Goal: Task Accomplishment & Management: Use online tool/utility

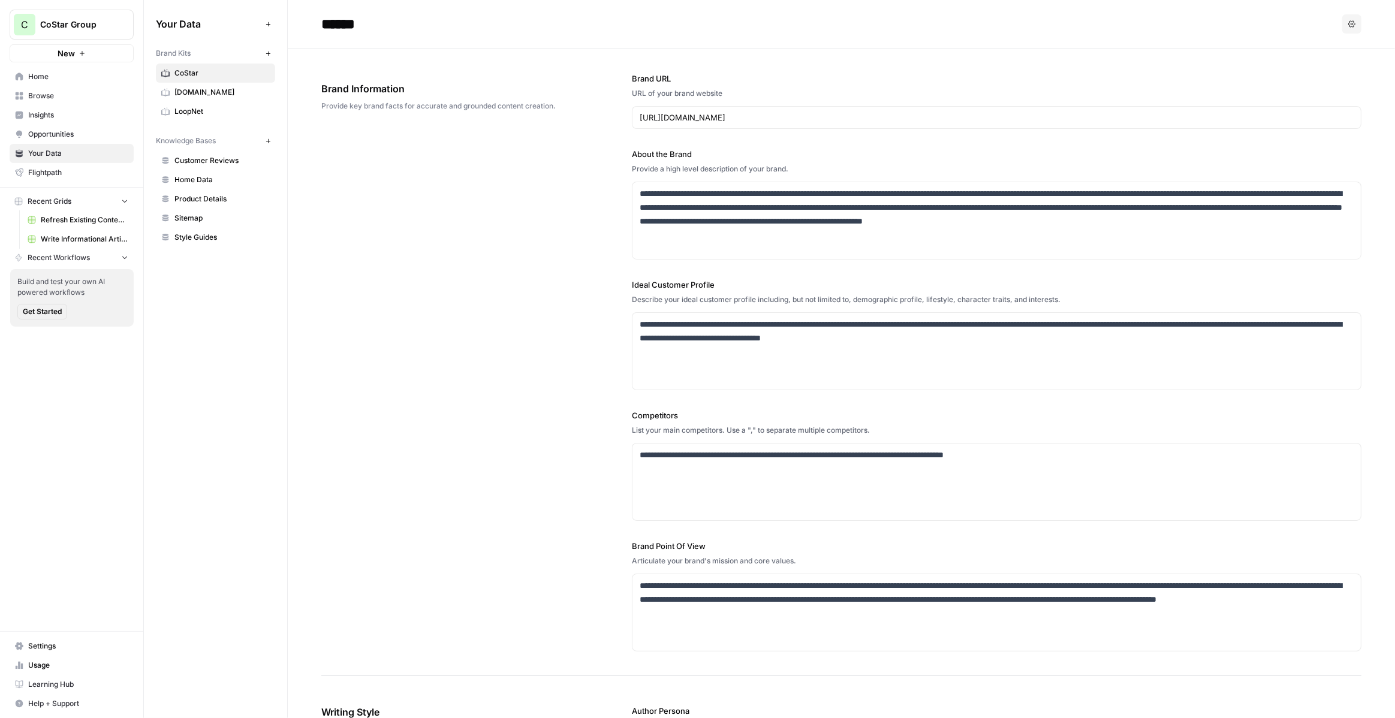
click at [116, 51] on button "New" at bounding box center [72, 53] width 124 height 18
click at [109, 26] on span "CoStar Group" at bounding box center [76, 25] width 73 height 12
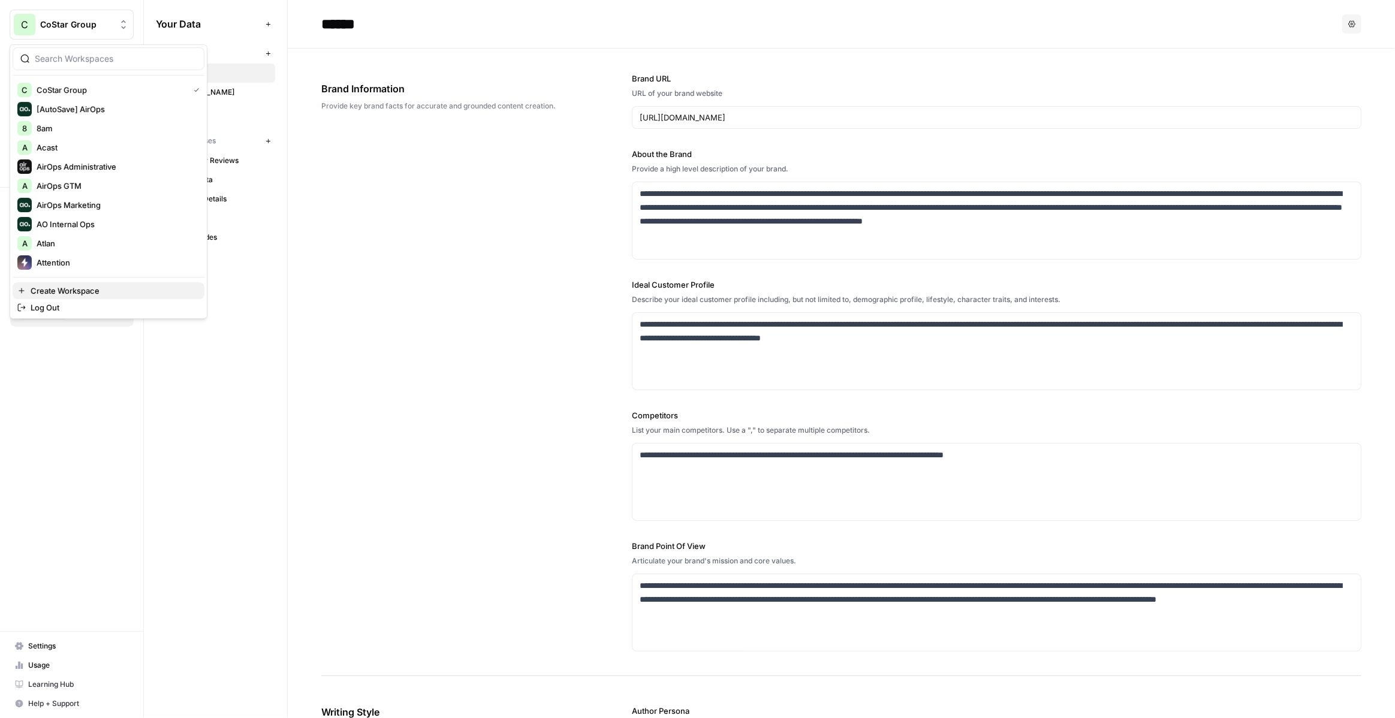
click at [101, 287] on span "Create Workspace" at bounding box center [113, 291] width 164 height 12
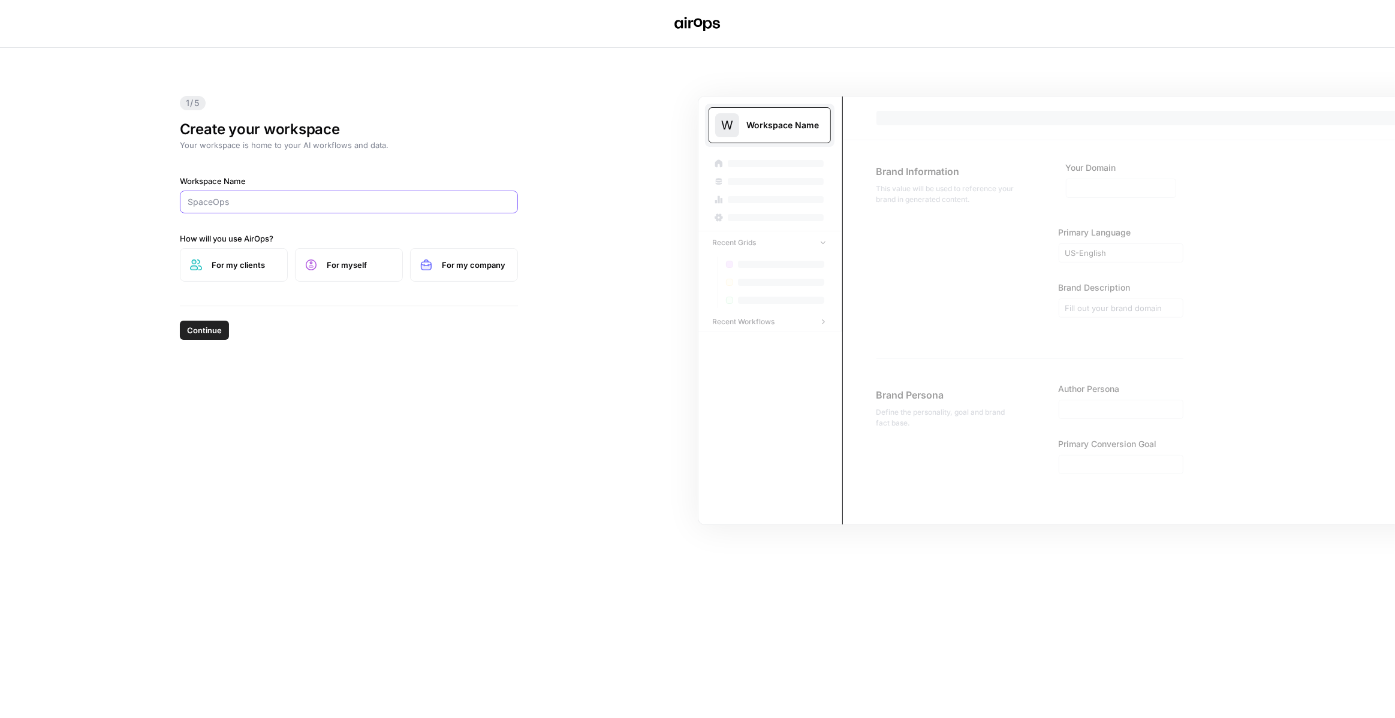
click at [394, 198] on input "Workspace Name" at bounding box center [349, 202] width 322 height 12
type input "Stampli"
click at [424, 164] on div "1/5 Create your workspace Your workspace is home to your AI workflows and data.…" at bounding box center [348, 177] width 357 height 258
click at [246, 269] on span "For my clients" at bounding box center [245, 265] width 66 height 12
click at [213, 330] on span "Continue" at bounding box center [204, 330] width 35 height 12
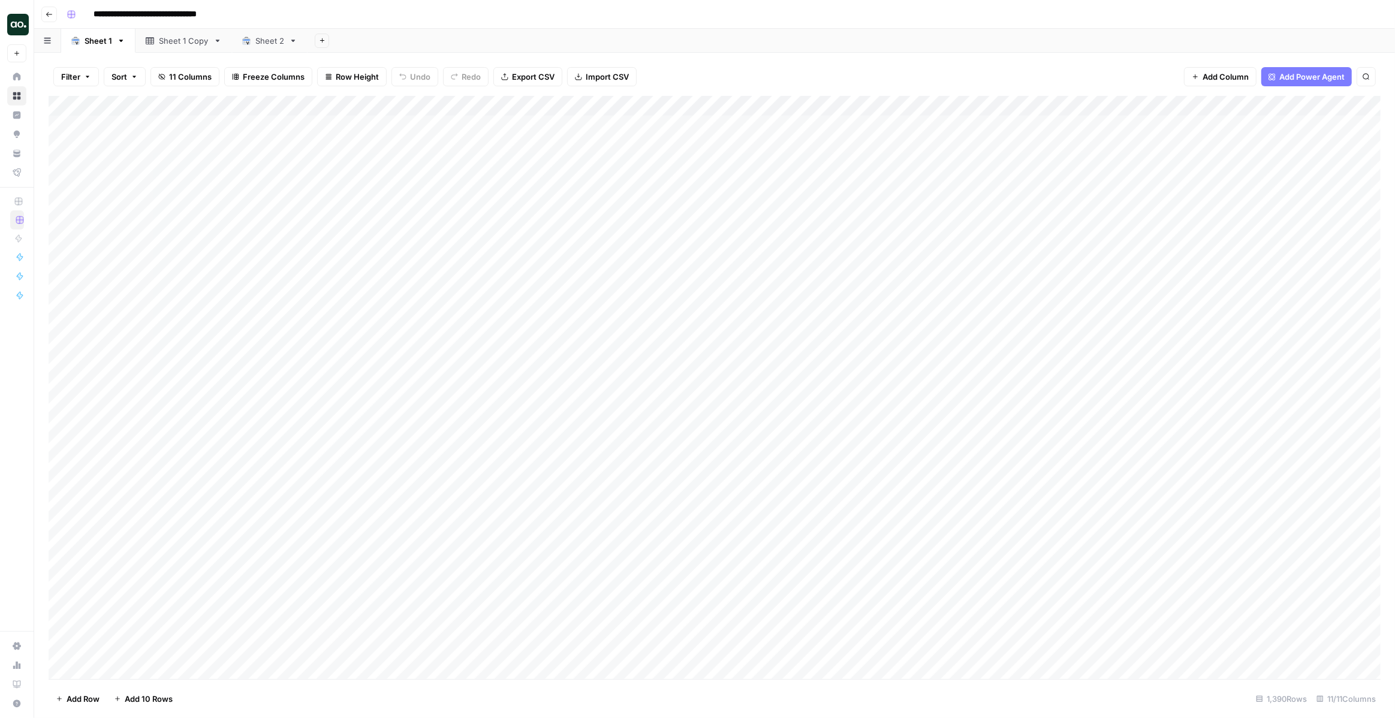
scroll to position [0, 120]
click at [1080, 126] on div "Add Column" at bounding box center [715, 387] width 1332 height 583
click at [1053, 70] on div "Filter Sort 11 Columns Freeze Columns Row Height Undo Redo Export CSV Import CS…" at bounding box center [715, 77] width 1332 height 38
click at [142, 148] on div "Add Column" at bounding box center [715, 177] width 1332 height 162
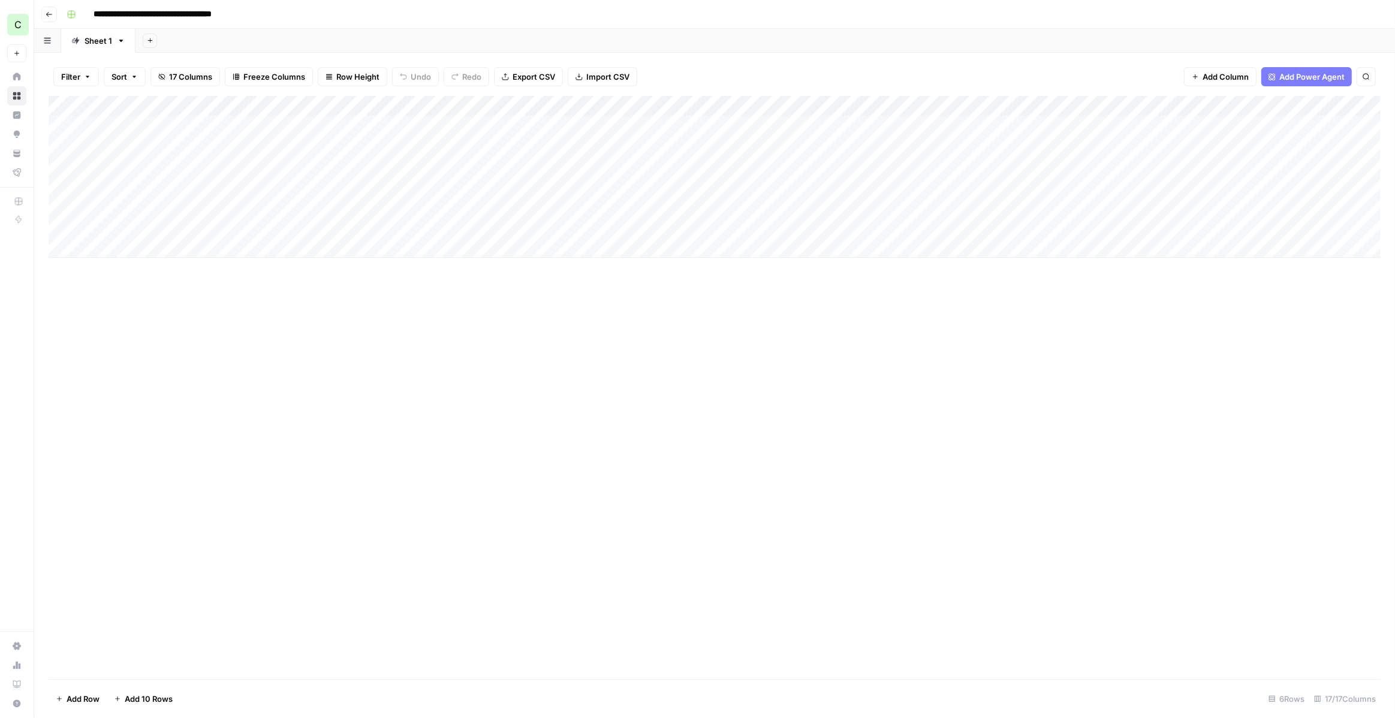
click at [142, 148] on div "Add Column" at bounding box center [715, 177] width 1332 height 162
click at [425, 152] on div "Add Column" at bounding box center [715, 177] width 1332 height 162
click at [133, 251] on div "Add Column" at bounding box center [715, 177] width 1332 height 162
click at [129, 312] on div "Add Column" at bounding box center [715, 387] width 1332 height 583
click at [132, 267] on div "Add Column" at bounding box center [715, 187] width 1332 height 182
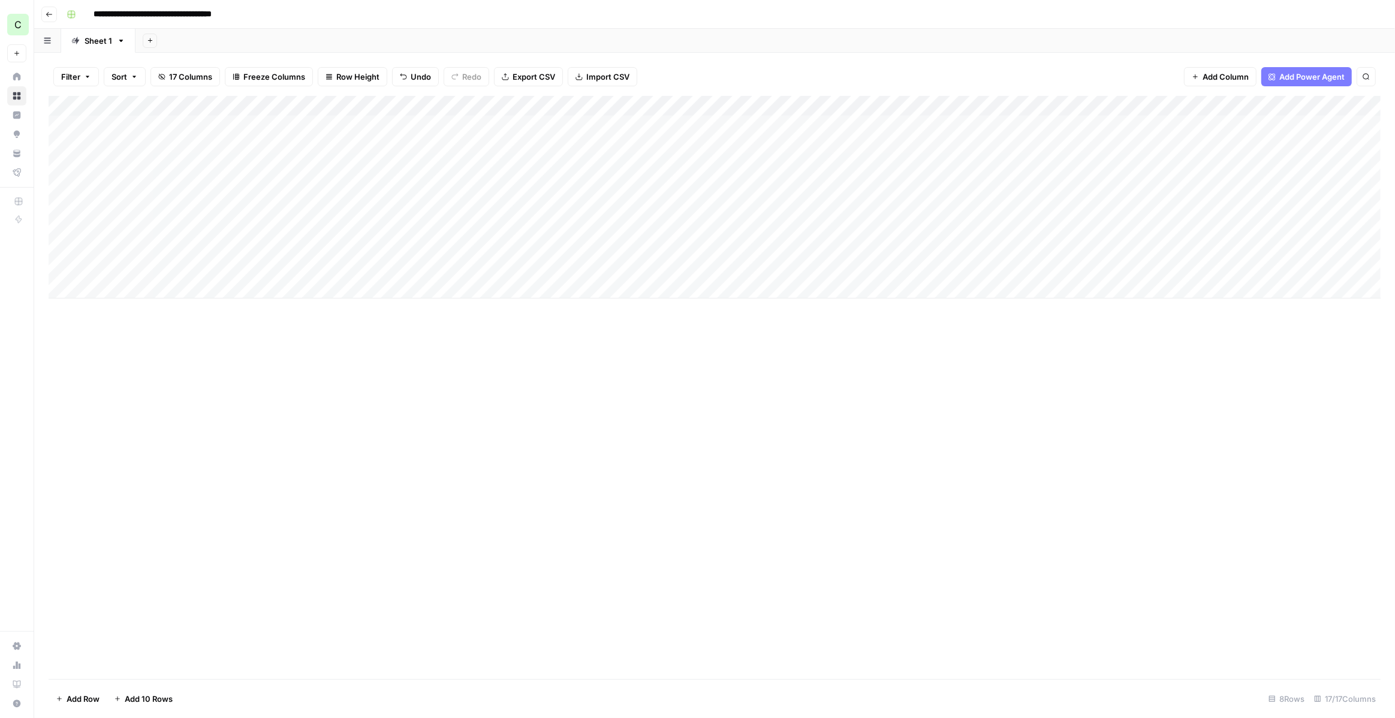
click at [126, 288] on div "Add Column" at bounding box center [715, 197] width 1332 height 203
click at [126, 304] on div "Add Column" at bounding box center [715, 207] width 1332 height 223
click at [126, 328] on div "Add Column" at bounding box center [715, 217] width 1332 height 243
click at [171, 421] on div "Add Column" at bounding box center [715, 387] width 1332 height 583
click at [260, 148] on div "Add Column" at bounding box center [715, 228] width 1332 height 264
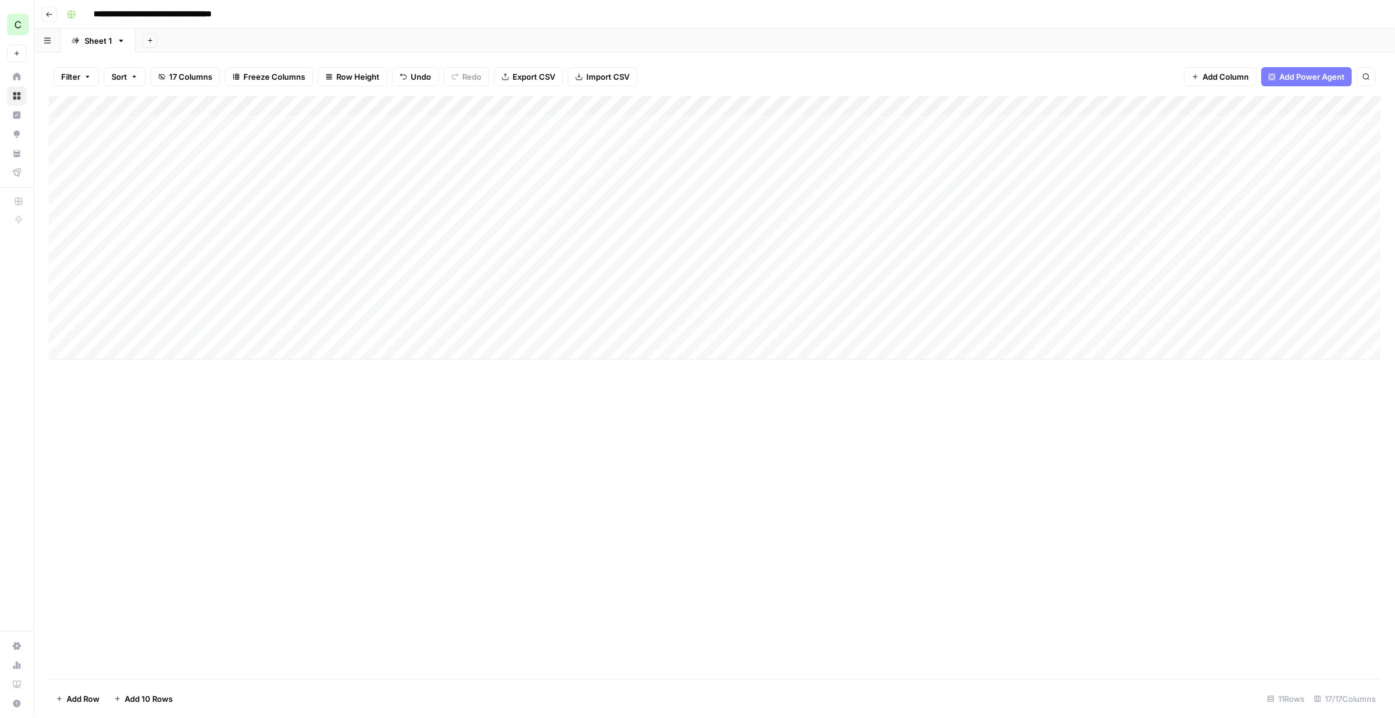
click at [282, 228] on div "Add Column" at bounding box center [715, 228] width 1332 height 264
click at [469, 346] on div "Add Column" at bounding box center [715, 228] width 1332 height 264
click at [294, 408] on div "Add Column" at bounding box center [715, 387] width 1332 height 583
click at [415, 128] on div "Add Column" at bounding box center [715, 238] width 1332 height 284
click at [703, 76] on div "Filter Sort 17 Columns Freeze Columns Row Height Undo Redo Export CSV Import CS…" at bounding box center [715, 77] width 1332 height 38
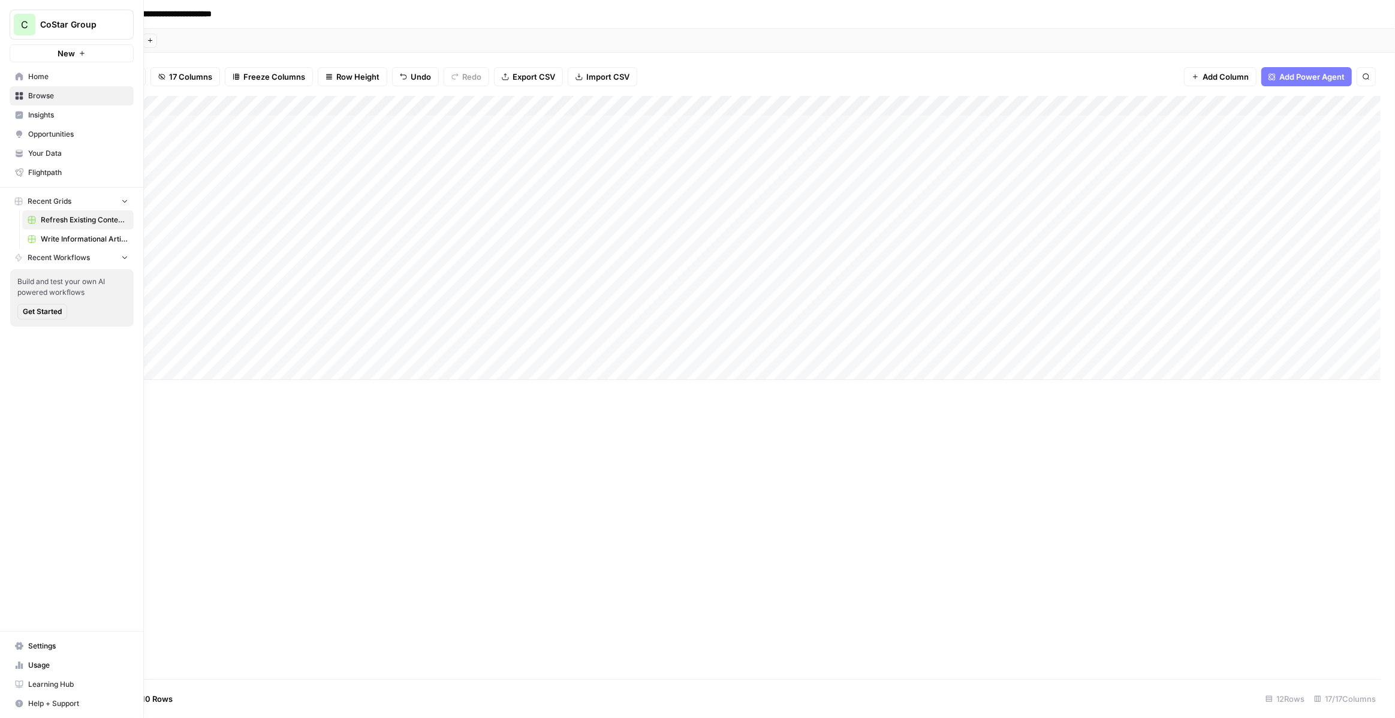
click at [34, 153] on span "Your Data" at bounding box center [78, 153] width 100 height 11
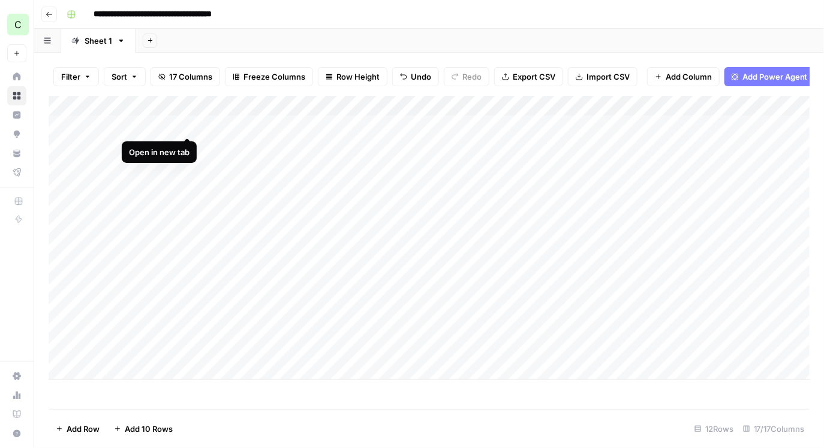
click at [186, 127] on div "Add Column" at bounding box center [429, 238] width 761 height 284
click at [185, 147] on div "Add Column" at bounding box center [429, 238] width 761 height 284
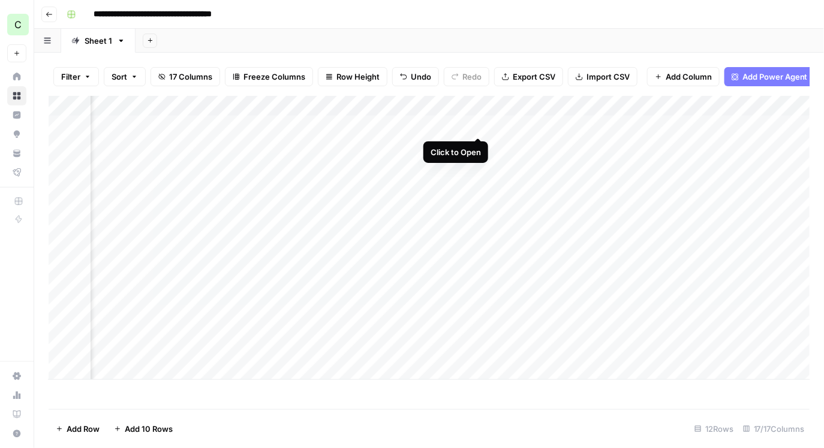
click at [478, 125] on div "Add Column" at bounding box center [429, 238] width 761 height 284
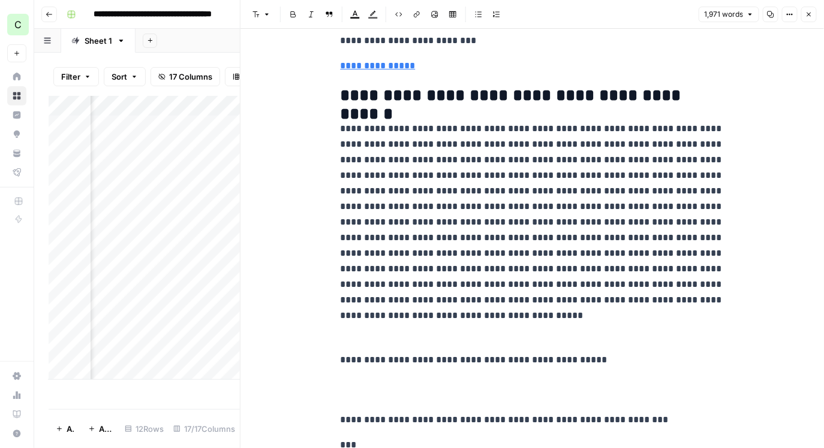
scroll to position [128, 0]
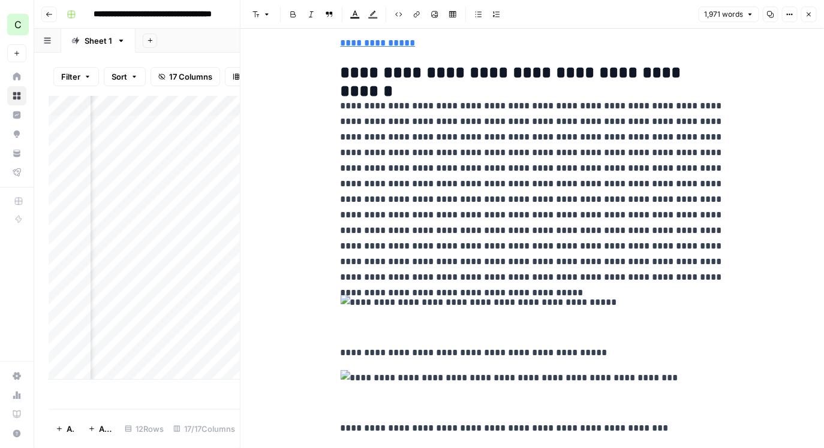
click at [717, 70] on h2 "**********" at bounding box center [532, 73] width 384 height 19
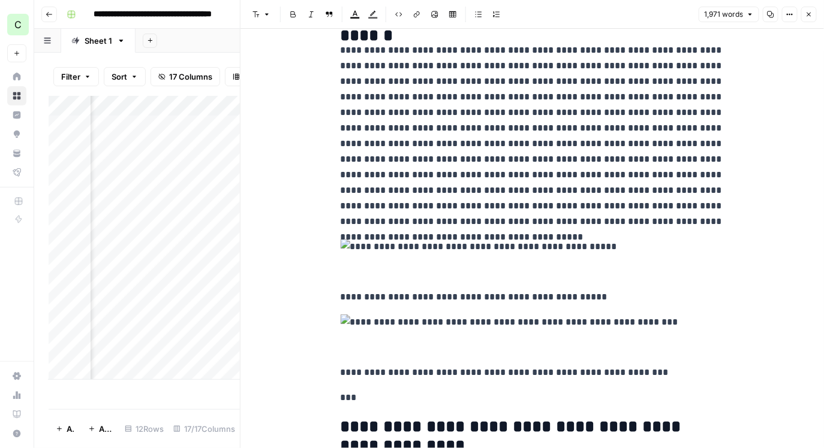
scroll to position [188, 0]
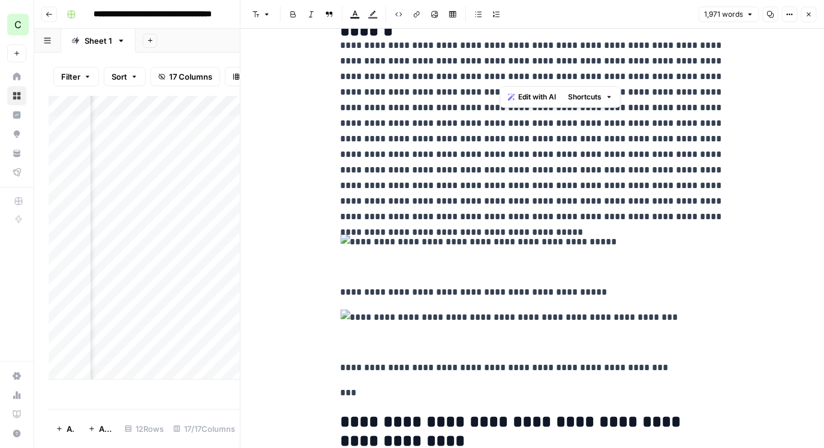
drag, startPoint x: 595, startPoint y: 83, endPoint x: 500, endPoint y: 82, distance: 95.3
click at [500, 82] on p "**********" at bounding box center [532, 131] width 384 height 187
click at [560, 81] on p "**********" at bounding box center [532, 131] width 384 height 187
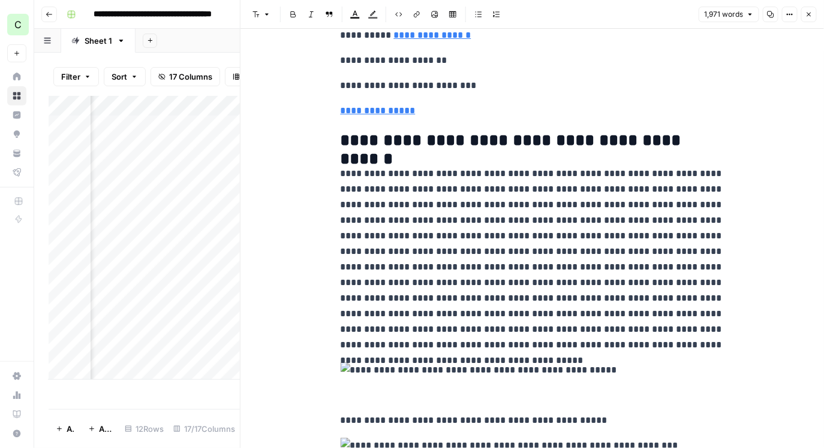
scroll to position [0, 0]
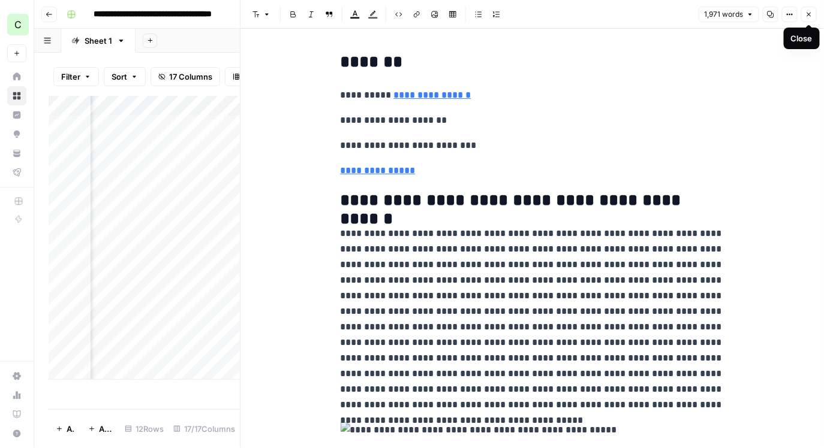
click at [811, 13] on icon "button" at bounding box center [808, 14] width 7 height 7
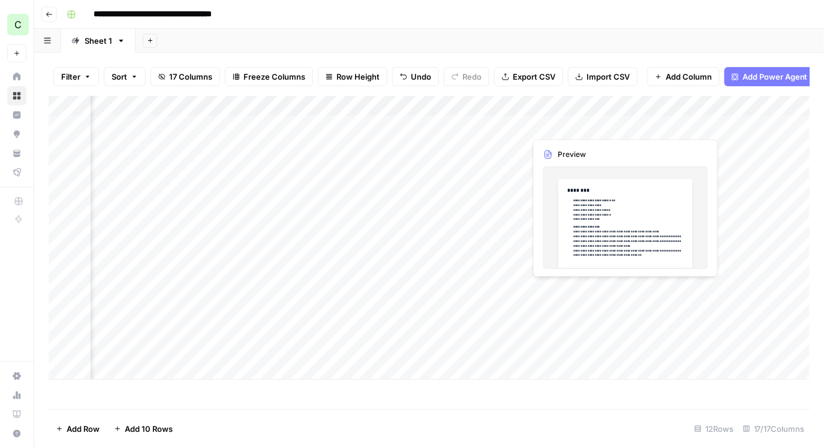
scroll to position [0, 902]
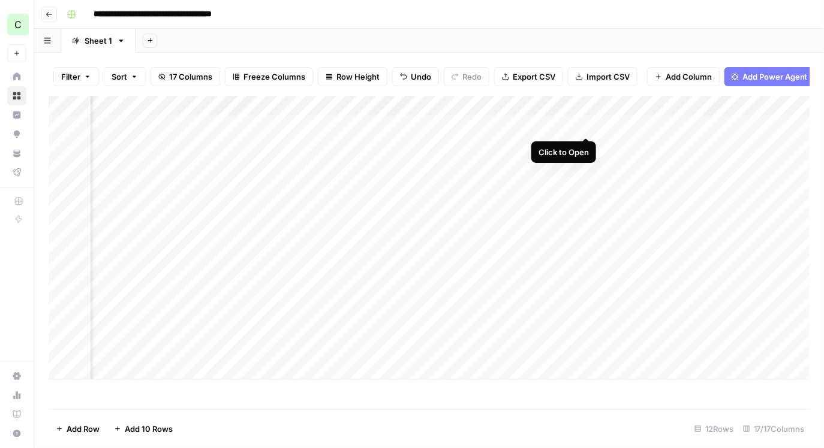
click at [586, 126] on div "Add Column" at bounding box center [429, 238] width 761 height 284
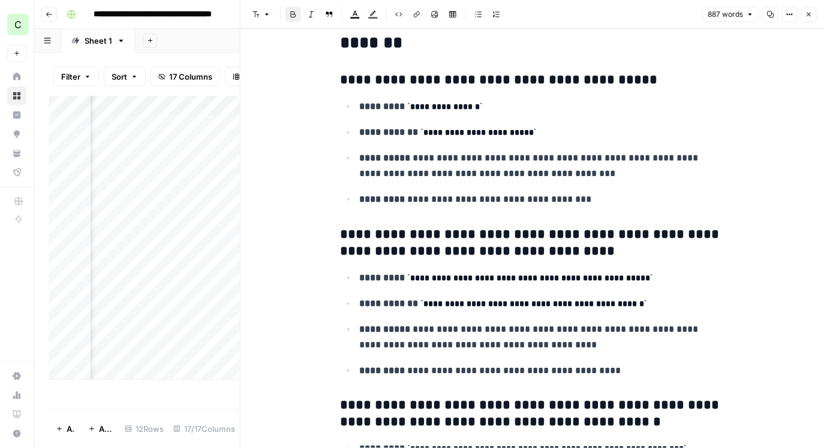
scroll to position [311, 0]
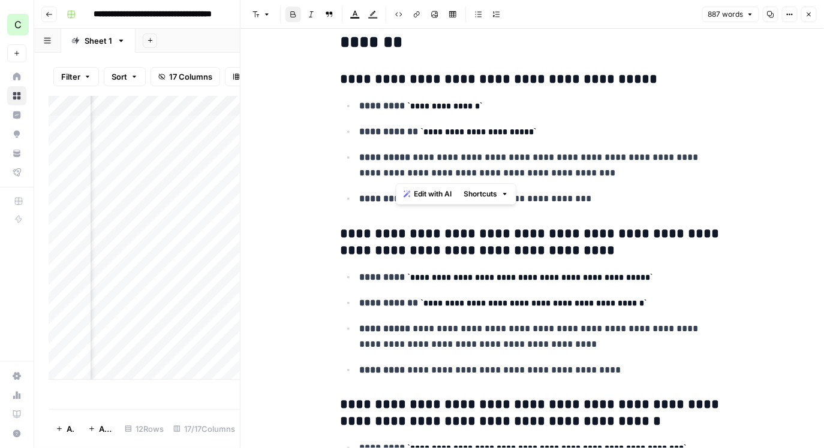
drag, startPoint x: 547, startPoint y: 172, endPoint x: 385, endPoint y: 161, distance: 161.7
click at [385, 161] on p "**********" at bounding box center [542, 165] width 364 height 31
click at [385, 161] on strong "**********" at bounding box center [385, 157] width 51 height 9
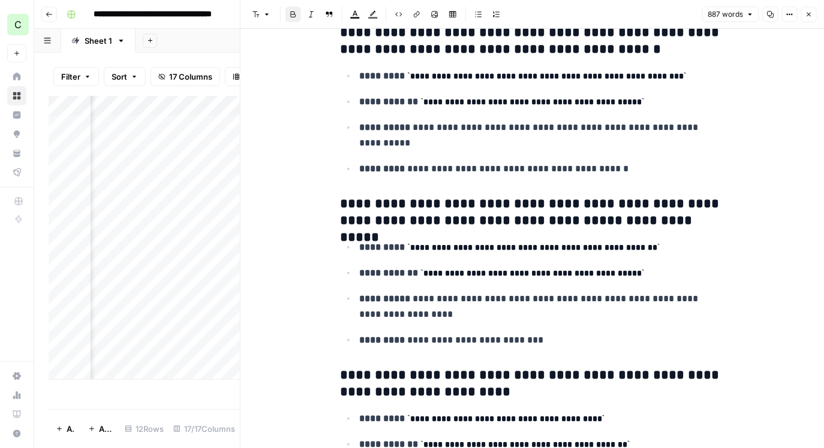
scroll to position [684, 0]
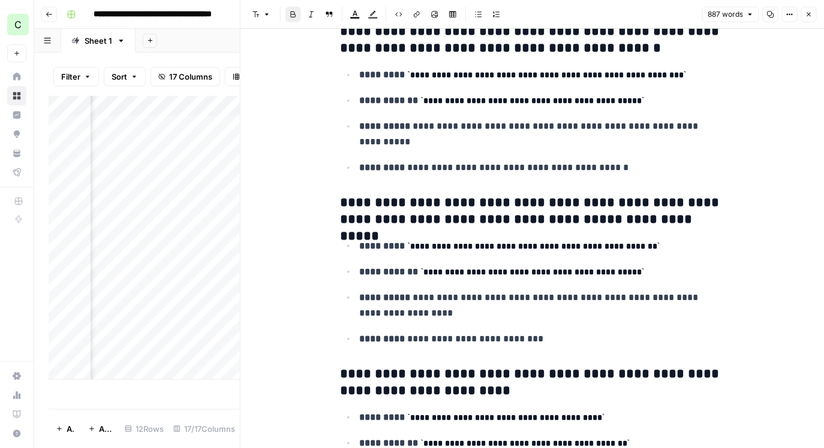
click at [811, 16] on icon "button" at bounding box center [808, 14] width 7 height 7
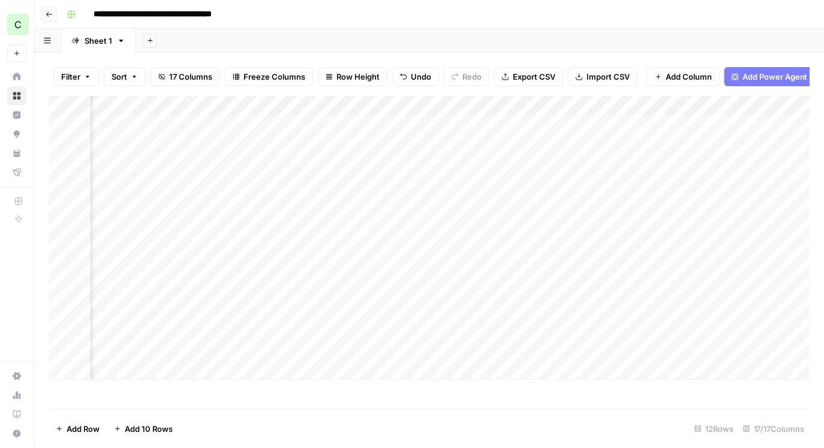
scroll to position [0, 1181]
click at [601, 125] on div "Add Column" at bounding box center [429, 238] width 761 height 284
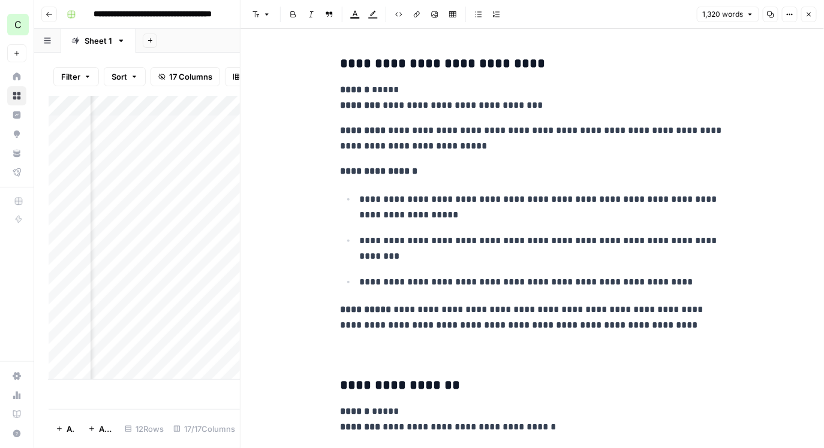
scroll to position [3375, 0]
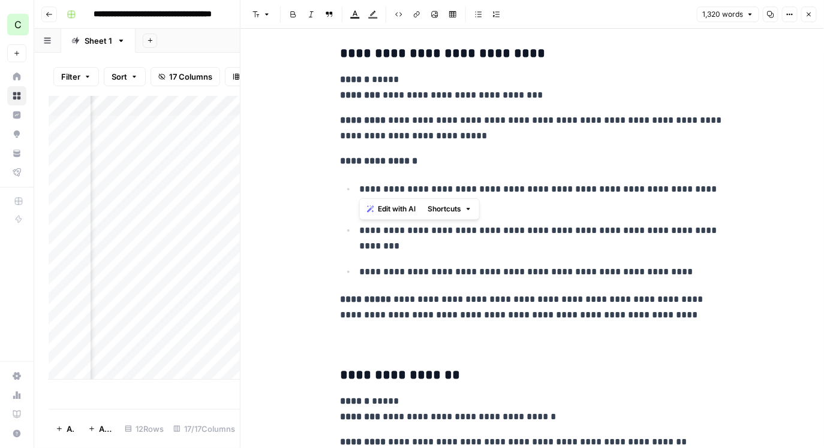
drag, startPoint x: 361, startPoint y: 188, endPoint x: 477, endPoint y: 188, distance: 115.1
click at [477, 188] on p "**********" at bounding box center [542, 197] width 364 height 31
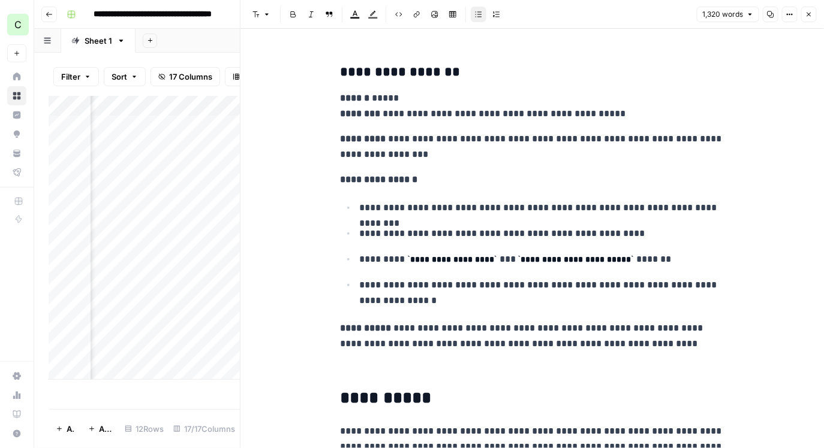
scroll to position [3973, 0]
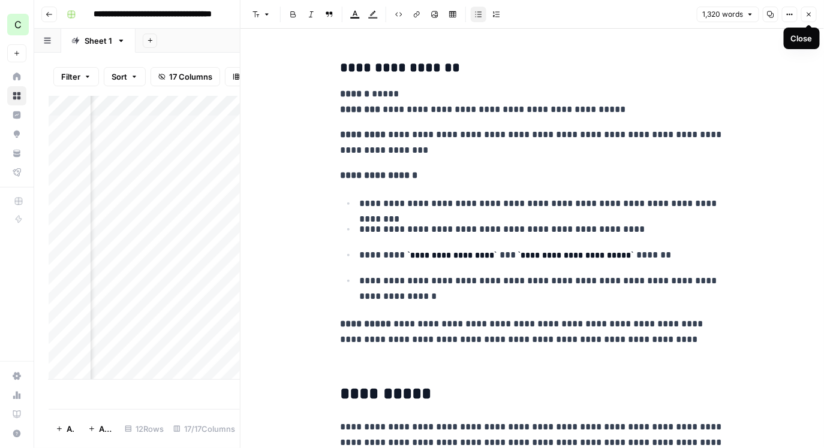
click at [809, 16] on icon "button" at bounding box center [808, 14] width 7 height 7
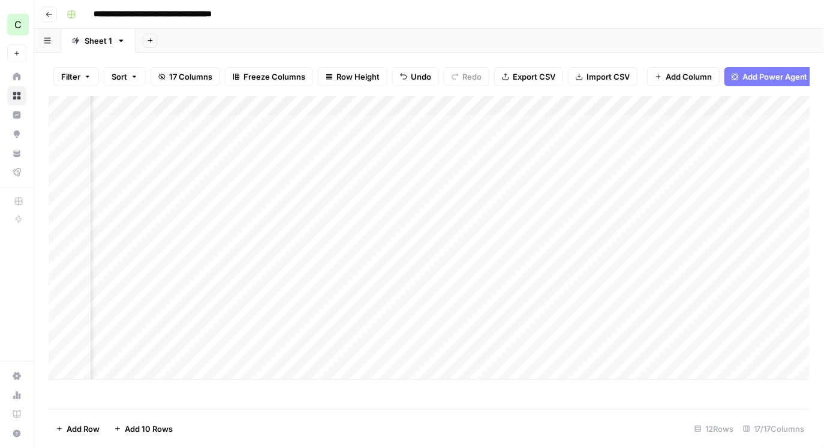
scroll to position [0, 1476]
click at [613, 123] on div "Add Column" at bounding box center [429, 238] width 761 height 284
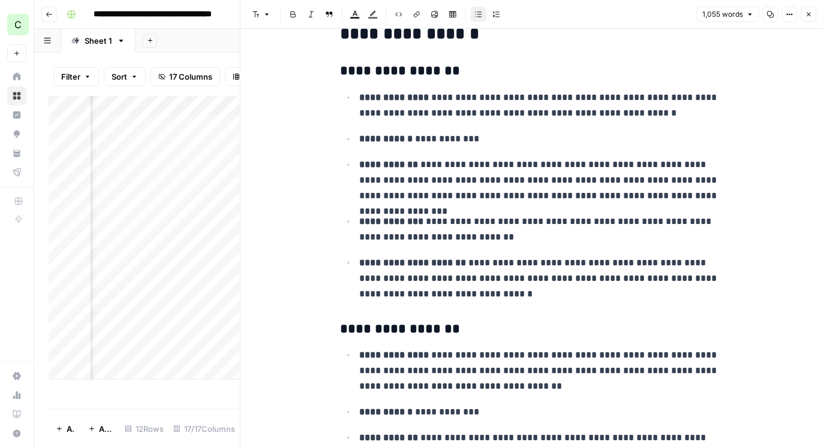
scroll to position [29, 0]
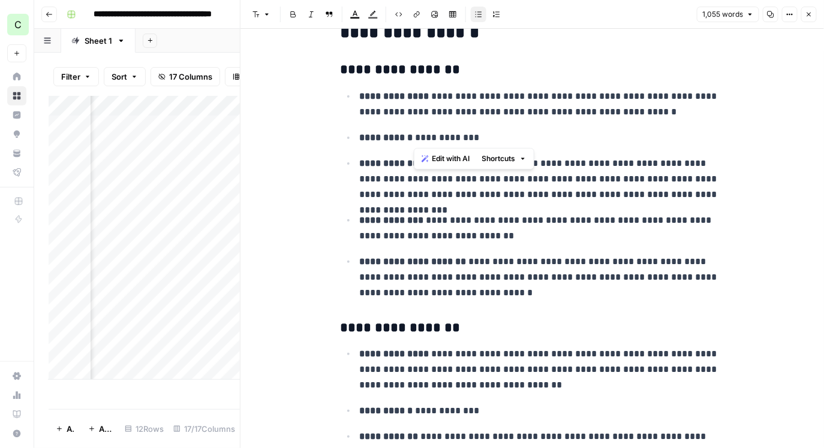
drag, startPoint x: 482, startPoint y: 138, endPoint x: 414, endPoint y: 139, distance: 67.7
click at [414, 138] on p "**********" at bounding box center [542, 138] width 364 height 16
click at [414, 139] on p "**********" at bounding box center [542, 138] width 364 height 16
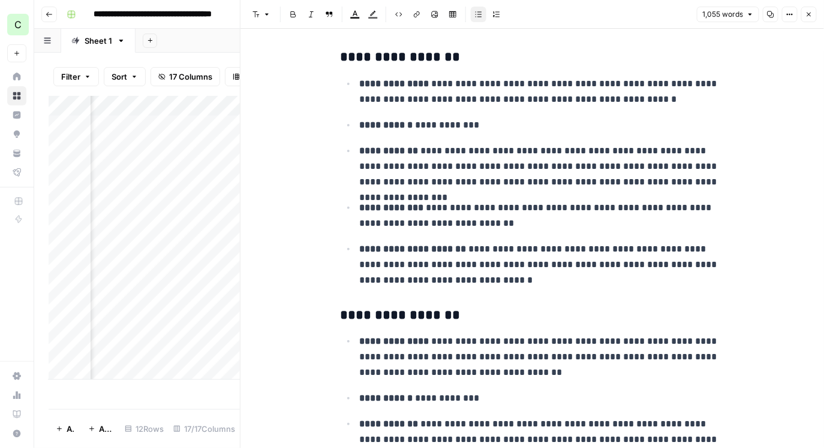
scroll to position [33, 0]
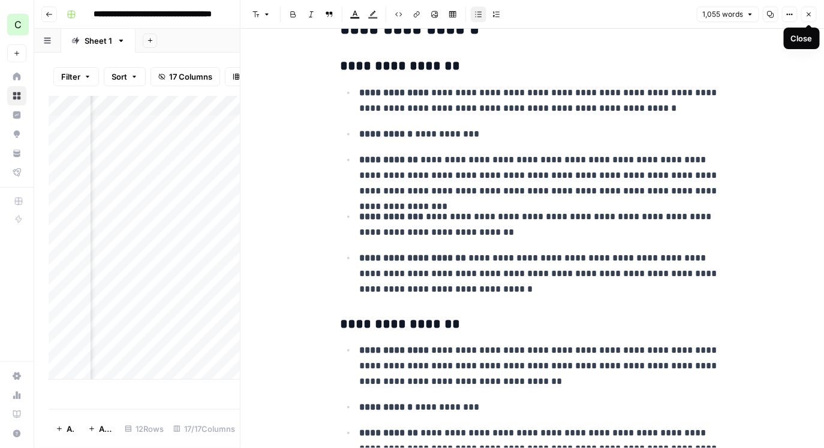
click at [808, 16] on icon "button" at bounding box center [808, 14] width 7 height 7
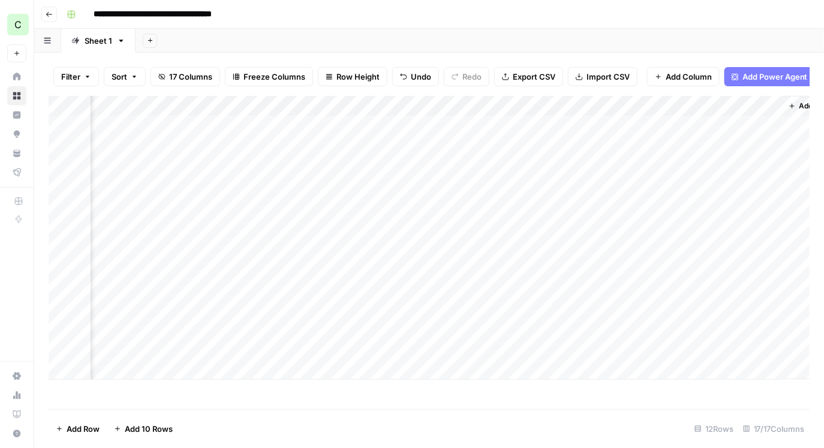
scroll to position [0, 1649]
click at [714, 123] on div "Add Column" at bounding box center [429, 238] width 761 height 284
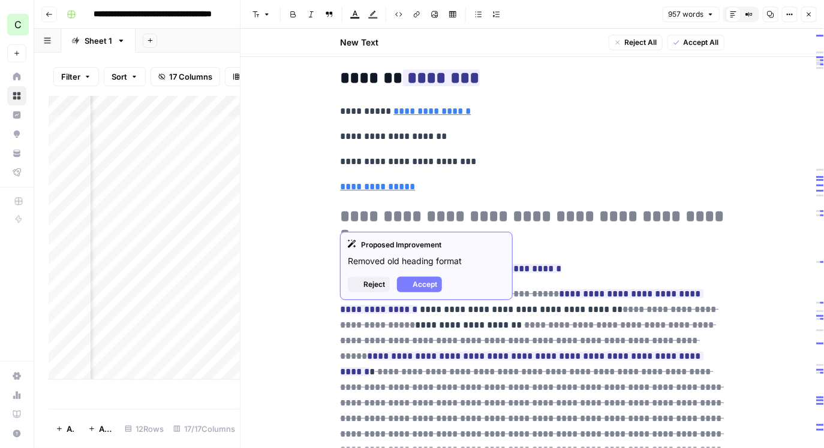
scroll to position [46, 0]
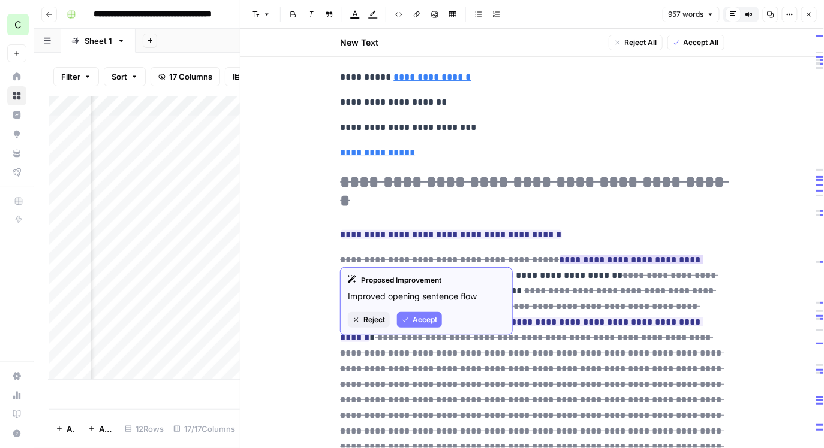
click at [429, 322] on span "Accept" at bounding box center [424, 320] width 25 height 11
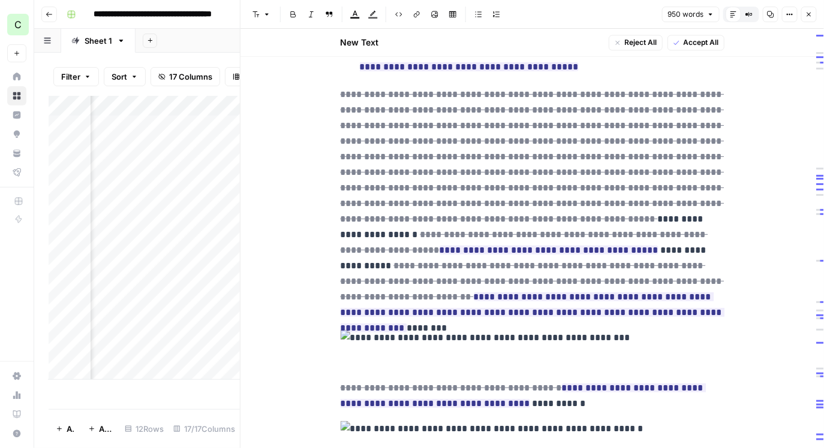
scroll to position [943, 0]
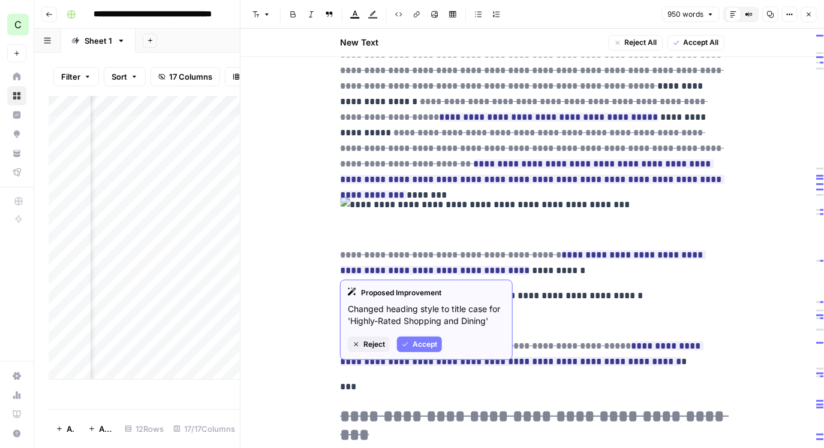
click at [376, 339] on span "Reject" at bounding box center [374, 344] width 22 height 11
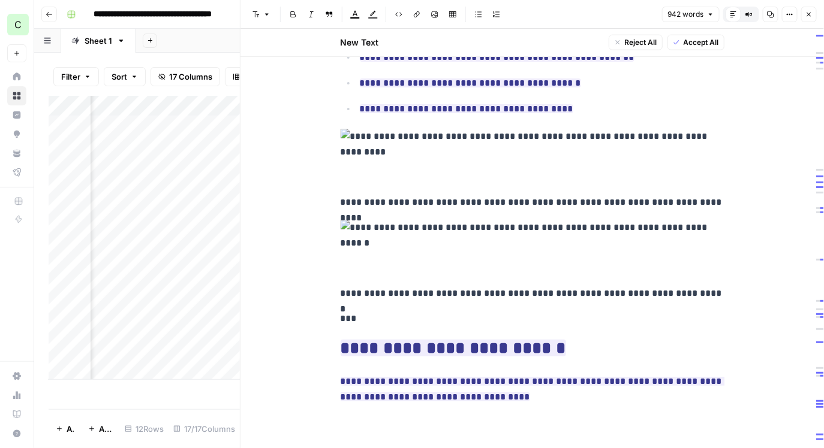
scroll to position [2491, 0]
click at [807, 13] on icon "button" at bounding box center [808, 14] width 7 height 7
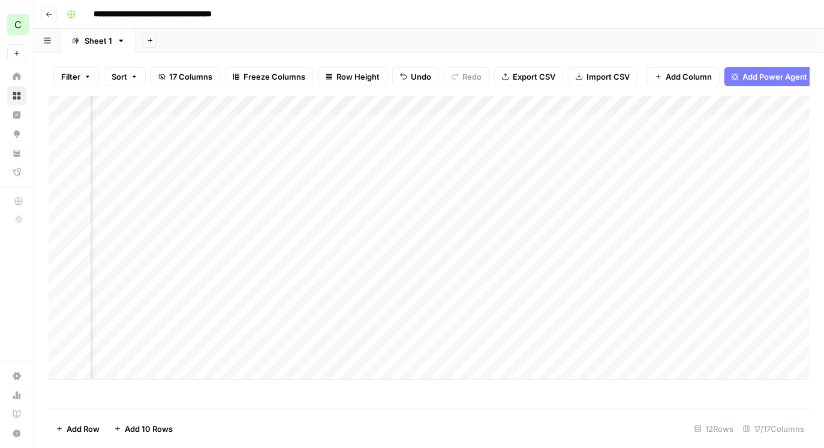
scroll to position [0, 813]
click at [554, 107] on div "Add Column" at bounding box center [429, 238] width 761 height 284
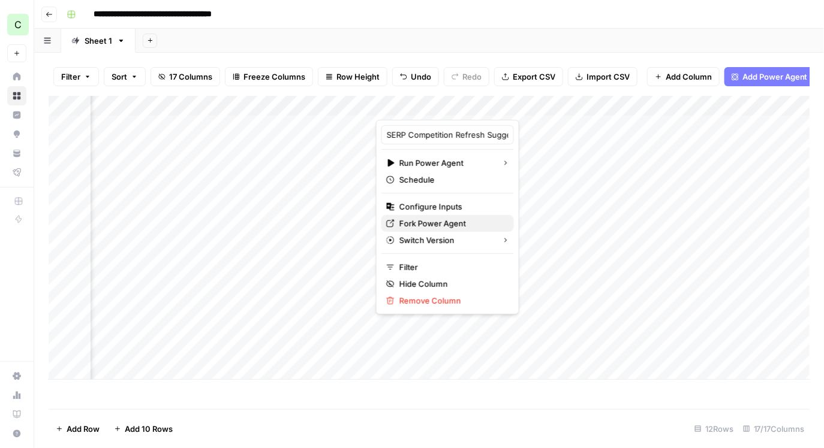
click at [439, 221] on span "Fork Power Agent" at bounding box center [451, 224] width 105 height 12
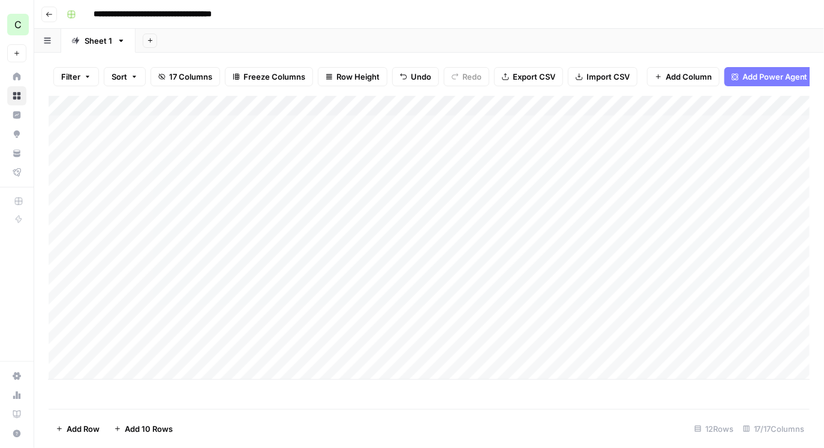
scroll to position [0, 0]
click at [385, 141] on div "Add Column" at bounding box center [429, 238] width 761 height 284
click at [572, 159] on div "Add Column" at bounding box center [429, 238] width 761 height 284
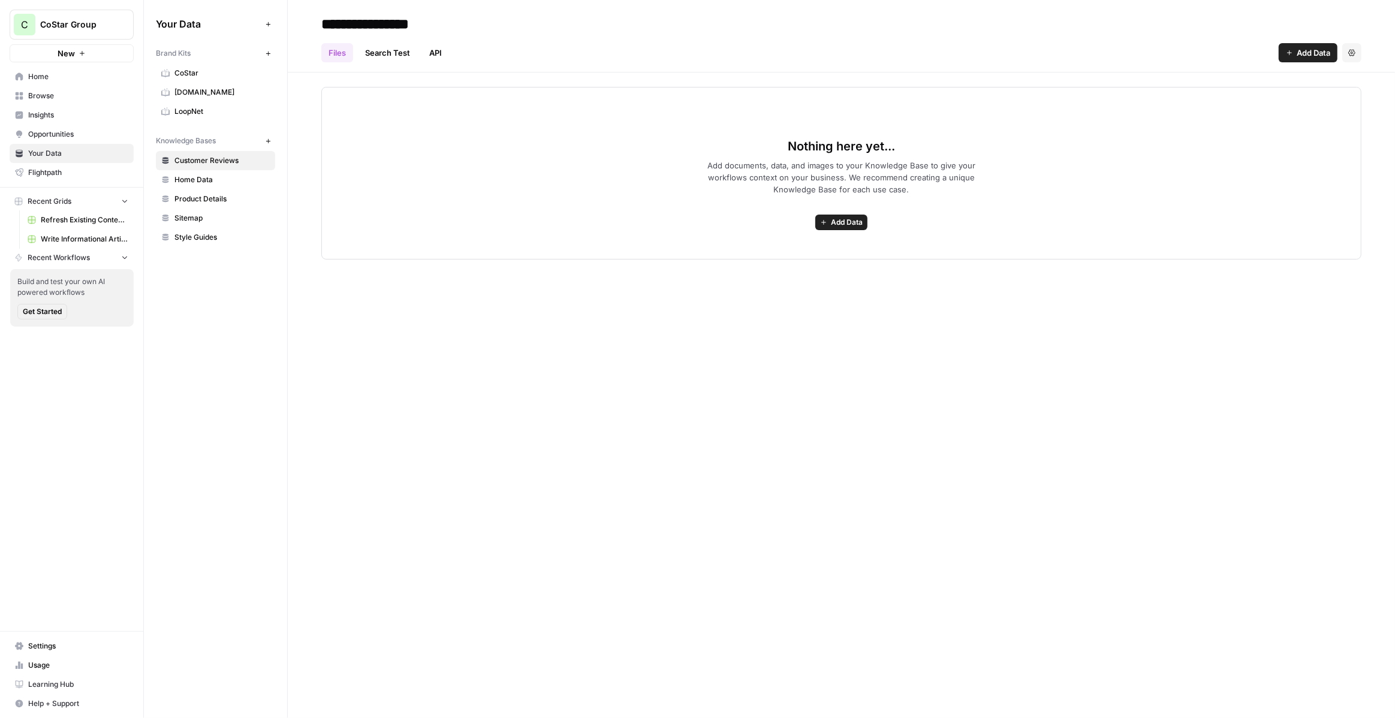
click at [103, 219] on span "Refresh Existing Content - Local Guides" at bounding box center [85, 220] width 88 height 11
click at [196, 73] on span "CoStar" at bounding box center [221, 73] width 95 height 11
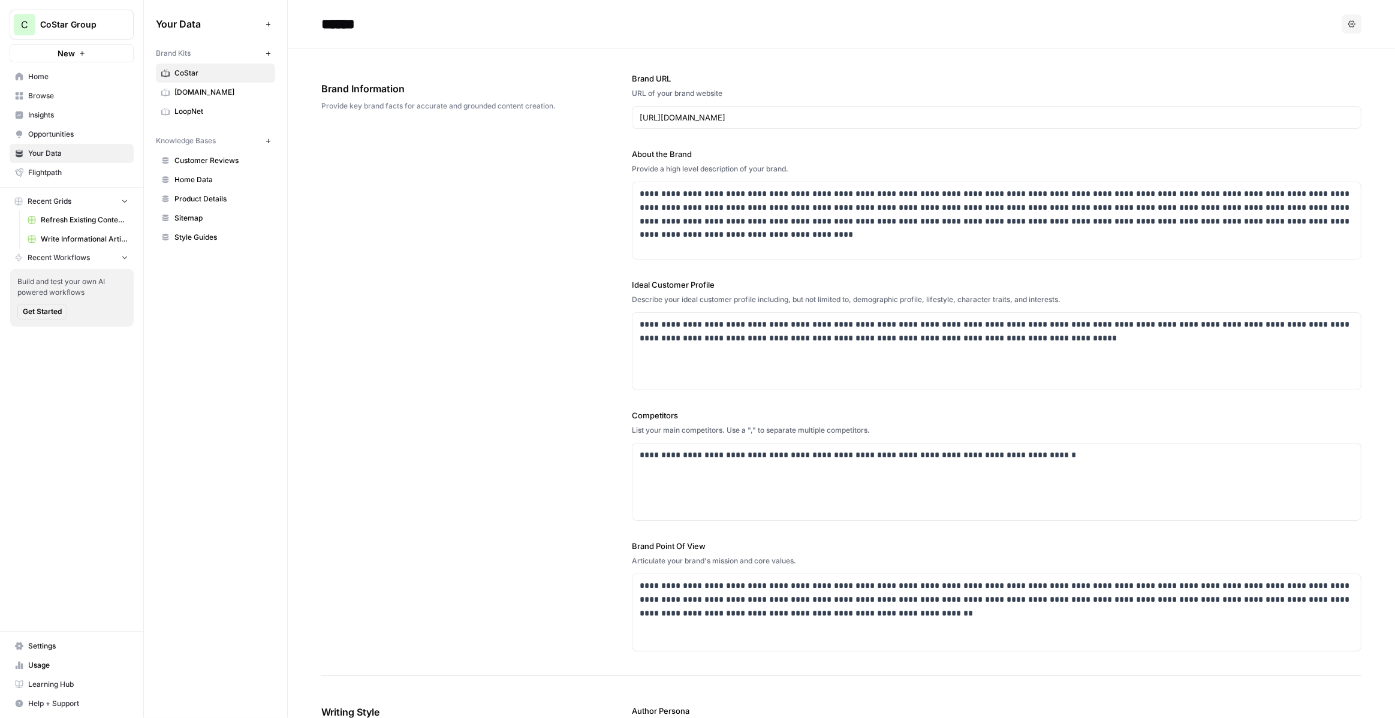
click at [216, 91] on span "[DOMAIN_NAME]" at bounding box center [221, 92] width 95 height 11
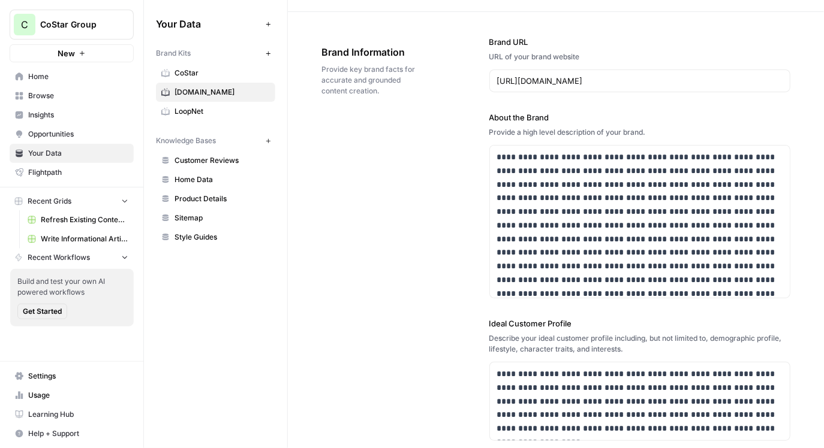
scroll to position [18, 0]
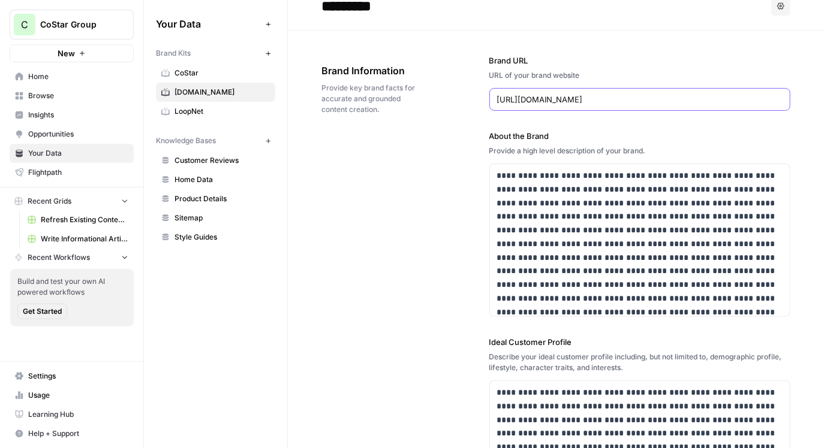
click at [527, 104] on input "[URL][DOMAIN_NAME]" at bounding box center [640, 100] width 286 height 12
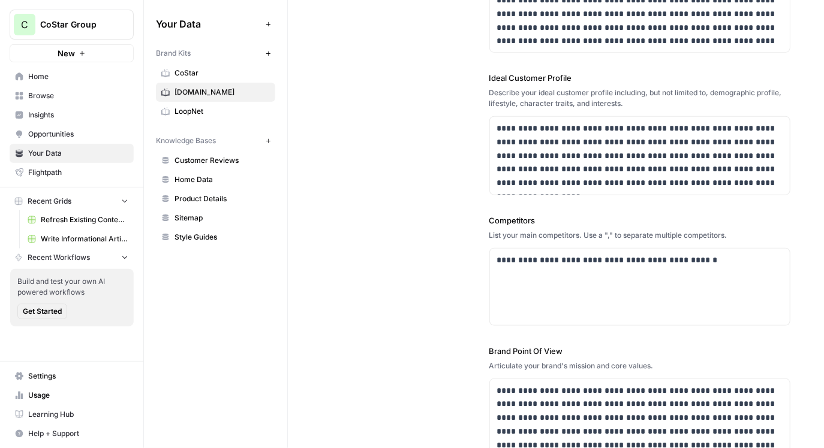
scroll to position [284, 0]
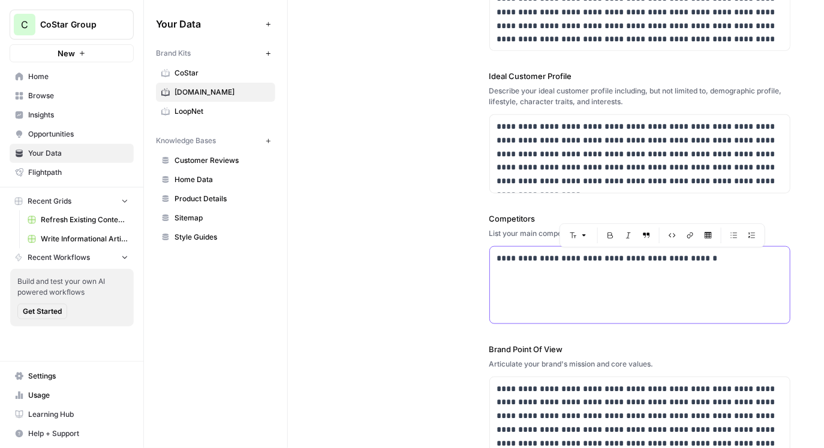
drag, startPoint x: 692, startPoint y: 258, endPoint x: 630, endPoint y: 258, distance: 61.7
click at [630, 258] on p "**********" at bounding box center [640, 259] width 286 height 14
click at [644, 269] on div "**********" at bounding box center [640, 285] width 300 height 77
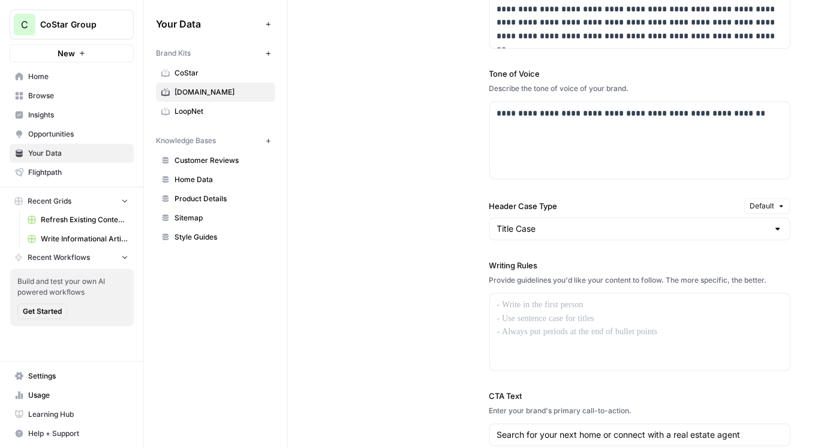
scroll to position [882, 0]
click at [538, 228] on input "Header Case Type" at bounding box center [633, 228] width 272 height 12
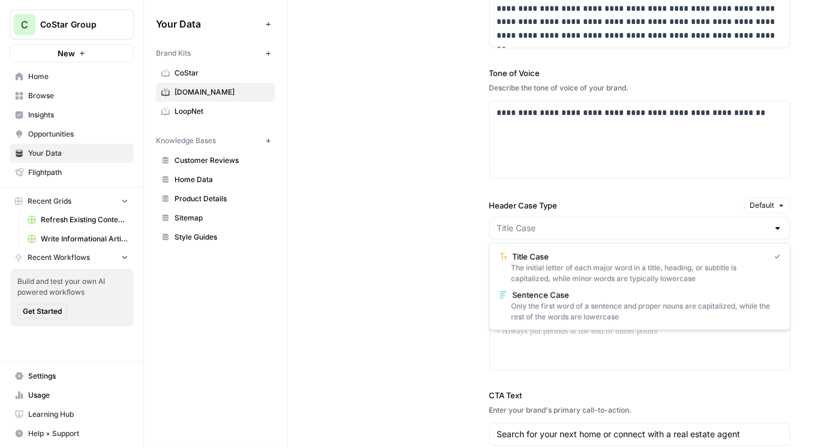
type input "Title Case"
click at [465, 227] on div "**********" at bounding box center [555, 223] width 469 height 646
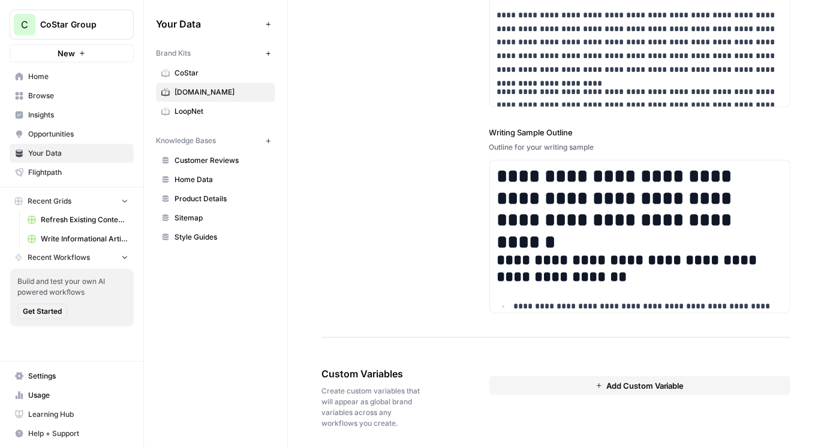
scroll to position [1690, 0]
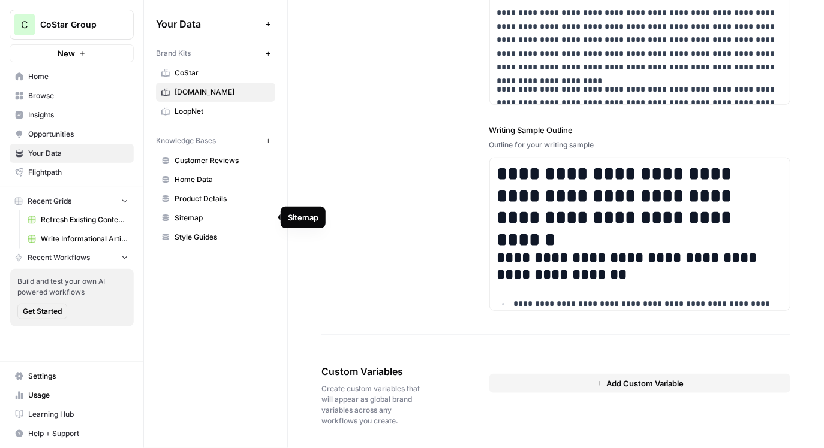
click at [206, 214] on span "Sitemap" at bounding box center [221, 218] width 95 height 11
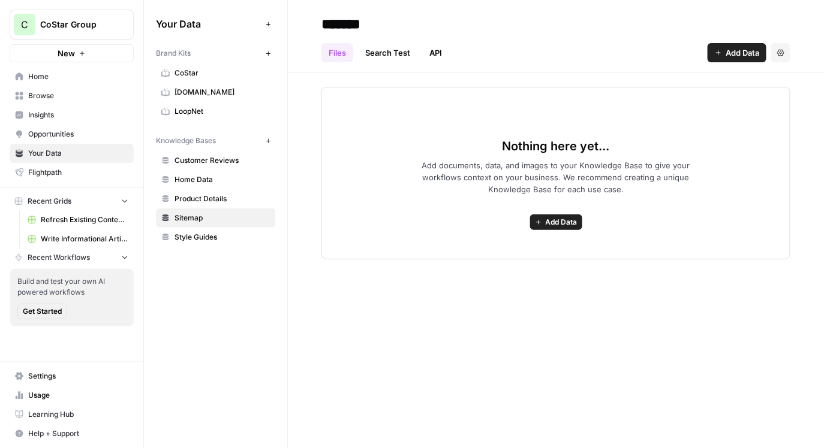
click at [729, 50] on span "Add Data" at bounding box center [742, 53] width 34 height 12
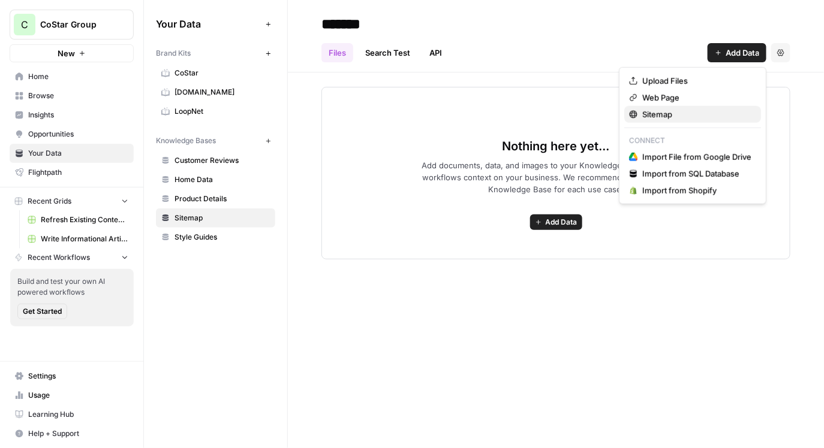
click at [662, 113] on span "Sitemap" at bounding box center [696, 114] width 109 height 12
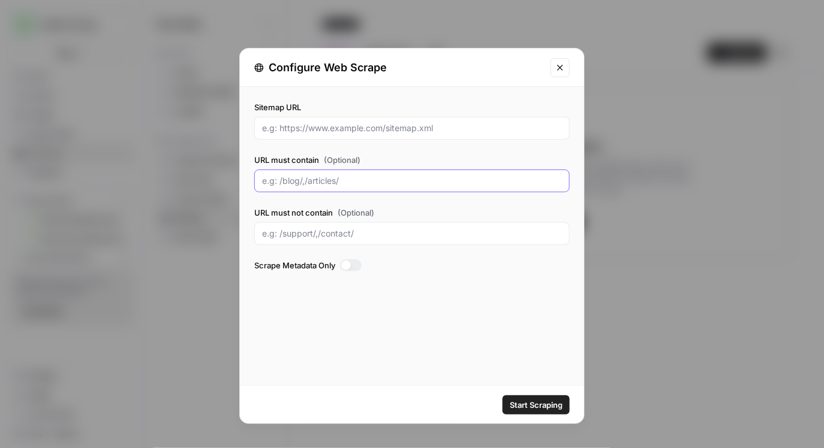
click at [376, 185] on input "URL must contain (Optional)" at bounding box center [412, 181] width 300 height 12
click at [559, 70] on icon "Close modal" at bounding box center [560, 68] width 10 height 10
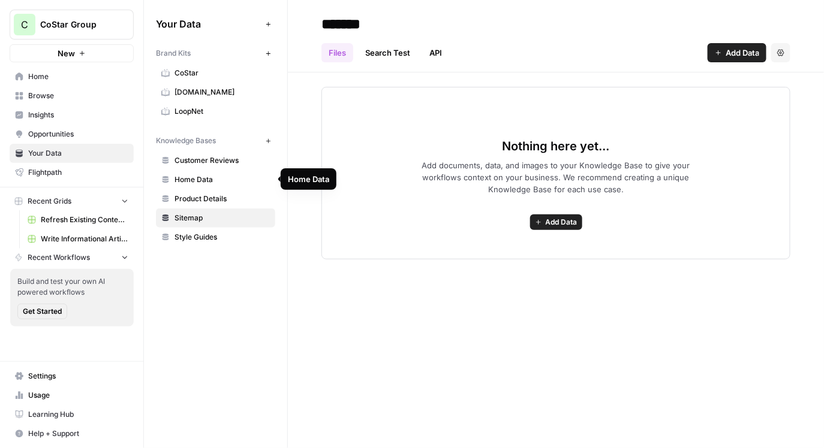
click at [224, 176] on span "Home Data" at bounding box center [221, 179] width 95 height 11
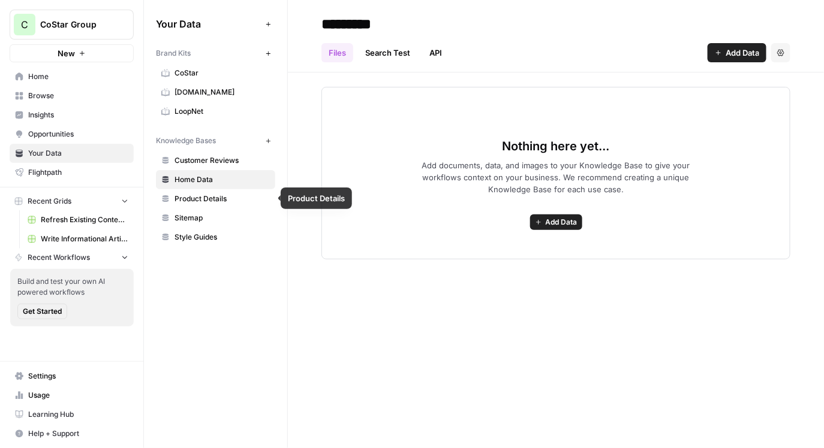
click at [208, 197] on span "Product Details" at bounding box center [221, 199] width 95 height 11
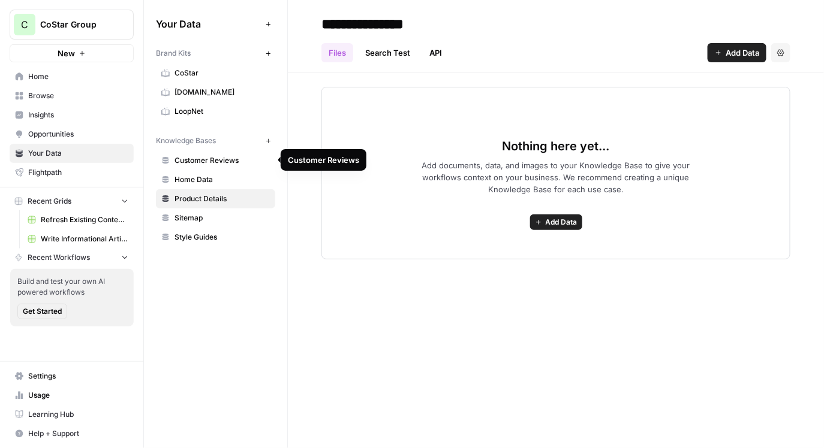
click at [203, 161] on span "Customer Reviews" at bounding box center [221, 160] width 95 height 11
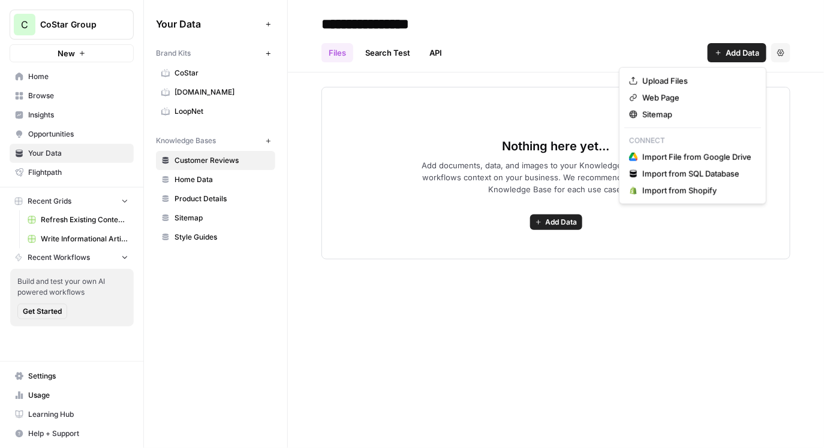
click at [712, 61] on button "Add Data" at bounding box center [736, 52] width 59 height 19
click at [680, 78] on span "Upload Files" at bounding box center [696, 81] width 109 height 12
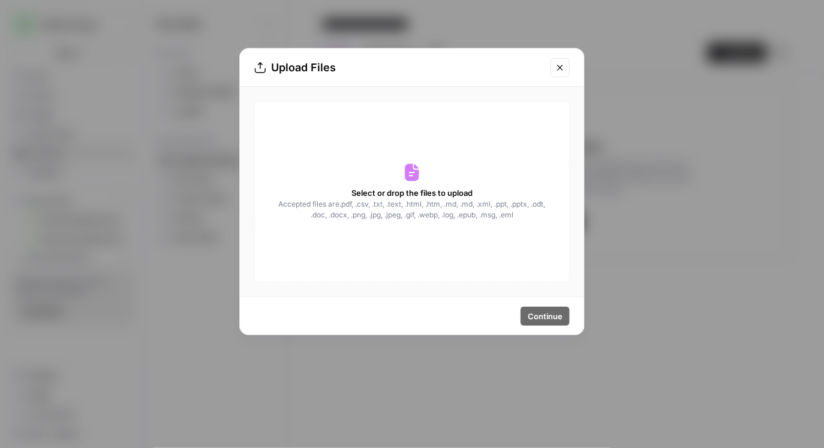
click at [560, 67] on icon "Close modal" at bounding box center [559, 67] width 5 height 5
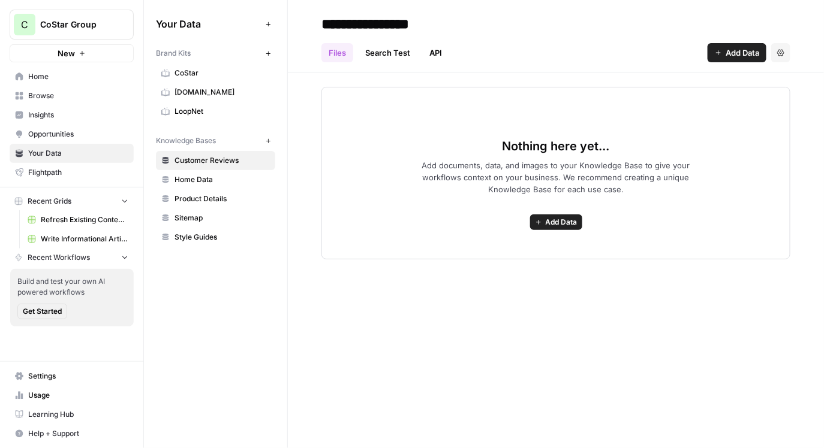
click at [733, 55] on span "Add Data" at bounding box center [742, 53] width 34 height 12
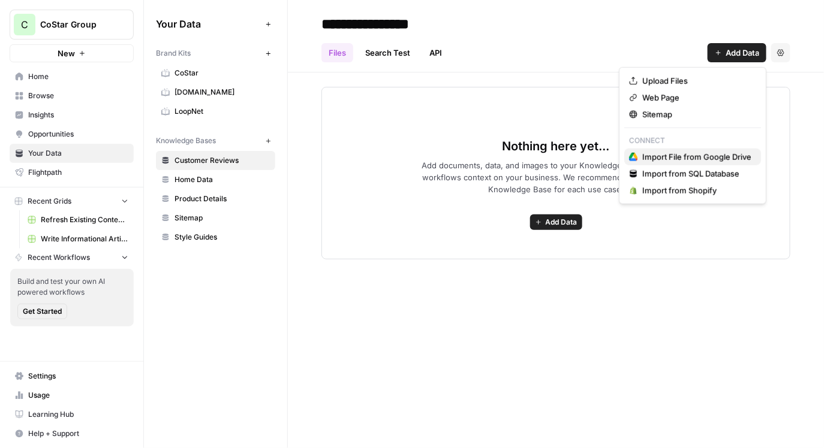
click at [706, 158] on span "Import File from Google Drive" at bounding box center [696, 157] width 109 height 12
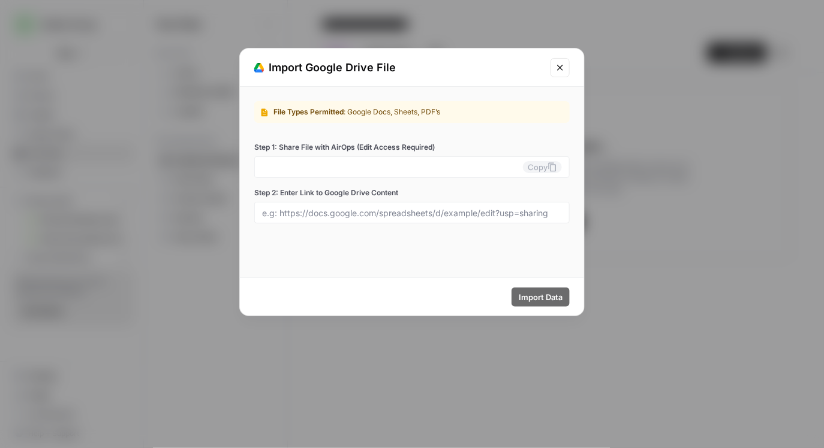
click at [562, 68] on icon "Close modal" at bounding box center [560, 68] width 10 height 10
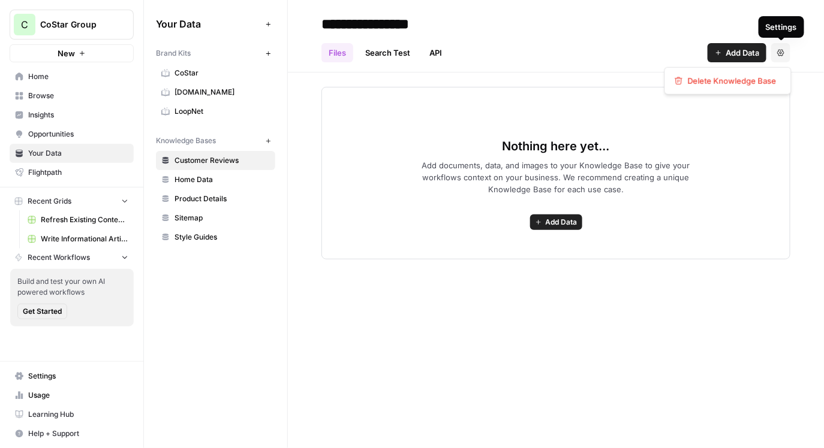
click at [783, 52] on icon "button" at bounding box center [780, 52] width 7 height 7
click at [745, 23] on div "**********" at bounding box center [555, 23] width 469 height 19
click at [736, 54] on span "Add Data" at bounding box center [742, 53] width 34 height 12
click at [685, 47] on div "Files Search Test API Add Data Settings" at bounding box center [555, 48] width 469 height 29
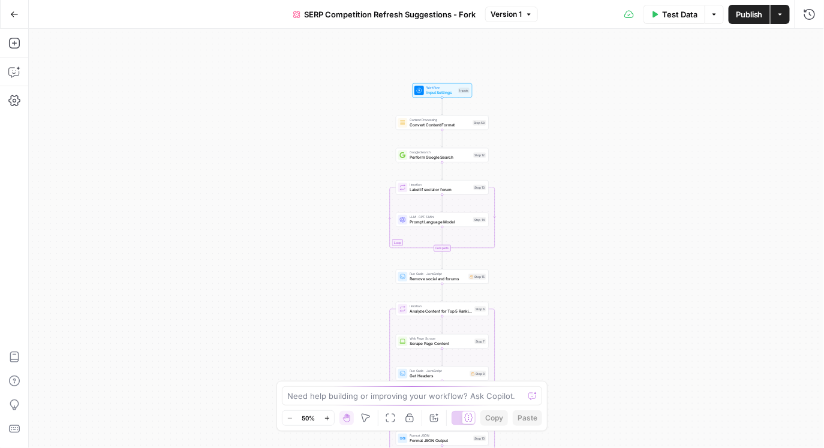
drag, startPoint x: 281, startPoint y: 73, endPoint x: 296, endPoint y: 245, distance: 172.1
click at [296, 245] on div "true false Workflow Input Settings Inputs Content Processing Convert Content Fo…" at bounding box center [426, 239] width 795 height 420
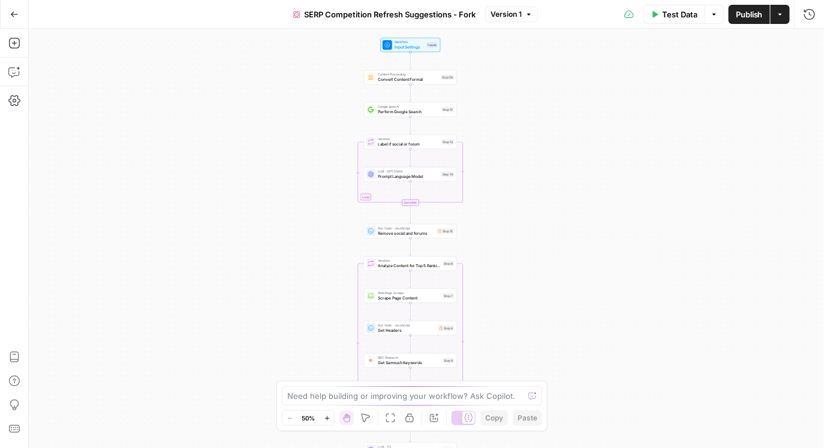
drag, startPoint x: 294, startPoint y: 153, endPoint x: 261, endPoint y: 106, distance: 57.2
click at [261, 106] on div "true false Workflow Input Settings Inputs Content Processing Convert Content Fo…" at bounding box center [426, 239] width 795 height 420
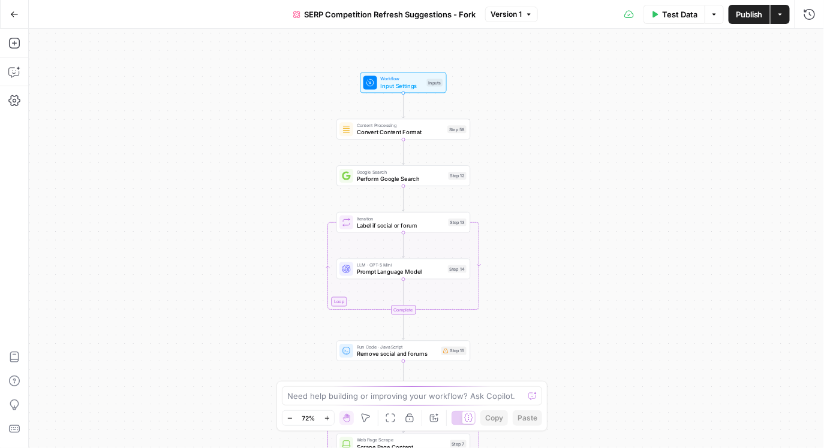
drag, startPoint x: 260, startPoint y: 110, endPoint x: 262, endPoint y: 235, distance: 124.7
click at [262, 235] on div "true false Workflow Input Settings Inputs Content Processing Convert Content Fo…" at bounding box center [426, 239] width 795 height 420
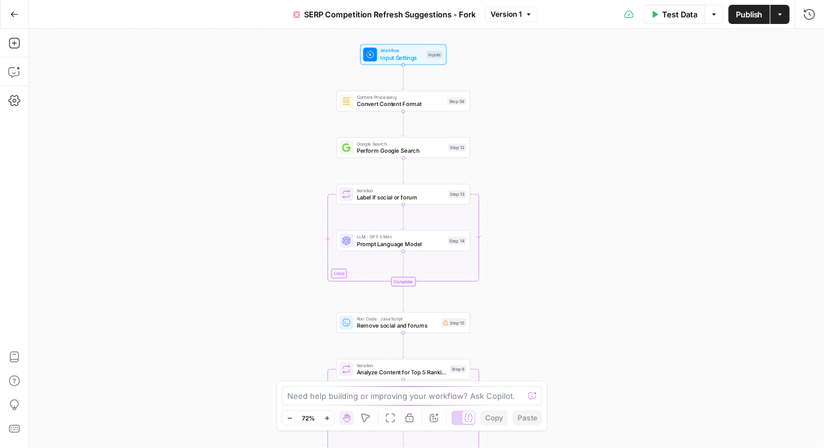
drag, startPoint x: 262, startPoint y: 206, endPoint x: 262, endPoint y: 177, distance: 28.2
click at [262, 177] on div "true false Workflow Input Settings Inputs Content Processing Convert Content Fo…" at bounding box center [426, 239] width 795 height 420
click at [15, 70] on icon "button" at bounding box center [14, 72] width 12 height 12
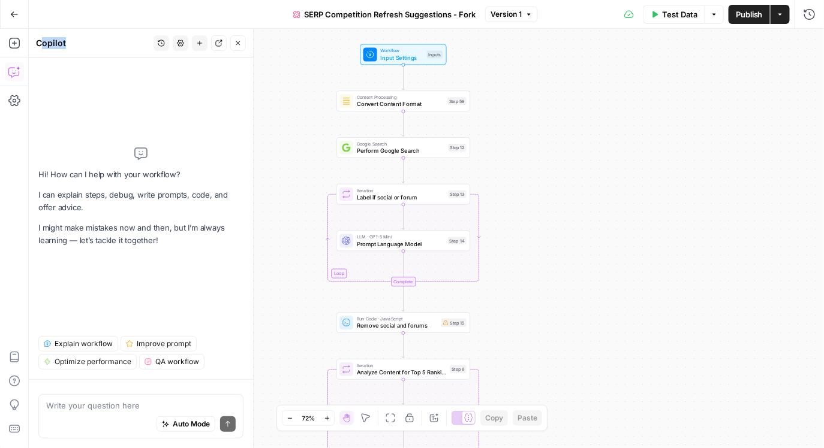
drag, startPoint x: 64, startPoint y: 44, endPoint x: 40, endPoint y: 44, distance: 24.0
click at [40, 44] on div "Copilot" at bounding box center [93, 43] width 114 height 12
click at [73, 347] on span "Explain workflow" at bounding box center [84, 344] width 58 height 11
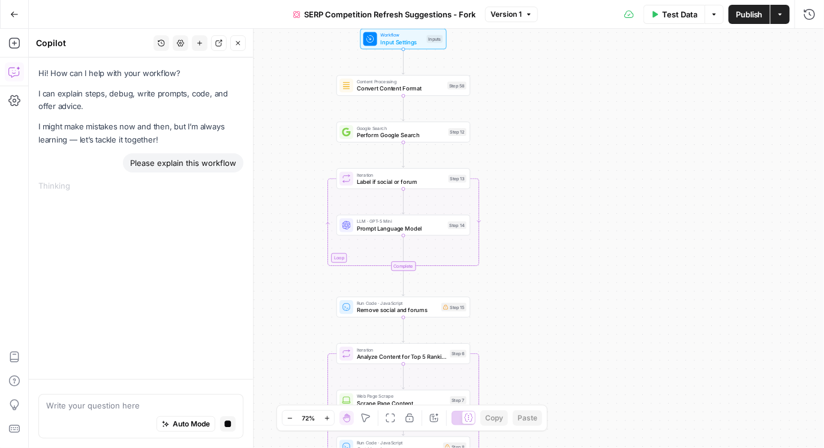
drag, startPoint x: 523, startPoint y: 154, endPoint x: 523, endPoint y: 138, distance: 15.6
click at [523, 138] on div "true false Workflow Input Settings Inputs Content Processing Convert Content Fo…" at bounding box center [426, 239] width 795 height 420
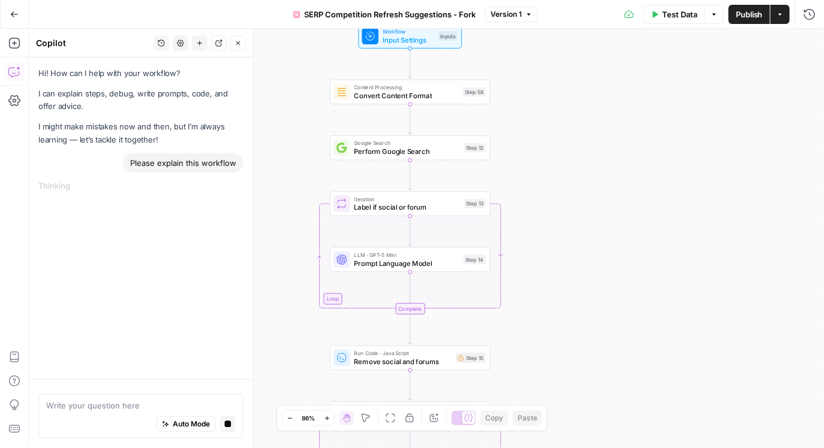
drag, startPoint x: 525, startPoint y: 126, endPoint x: 536, endPoint y: 164, distance: 40.0
click at [536, 164] on div "true false Workflow Input Settings Inputs Content Processing Convert Content Fo…" at bounding box center [426, 239] width 795 height 420
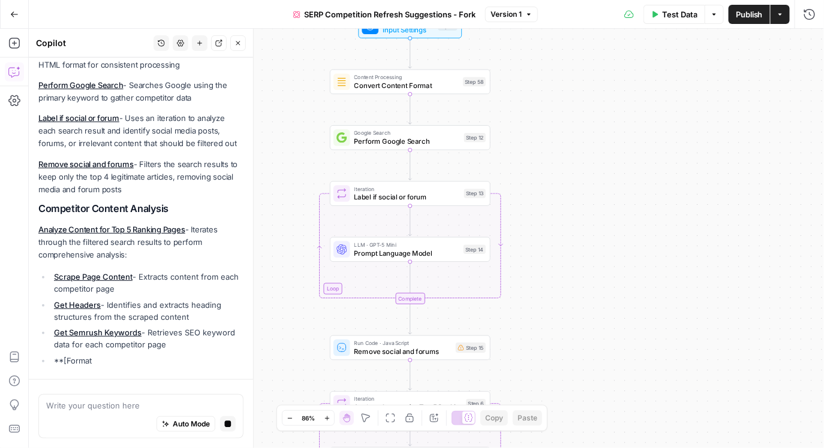
drag, startPoint x: 533, startPoint y: 142, endPoint x: 533, endPoint y: 132, distance: 9.6
click at [533, 132] on div "true false Workflow Input Settings Inputs Content Processing Convert Content Fo…" at bounding box center [426, 239] width 795 height 420
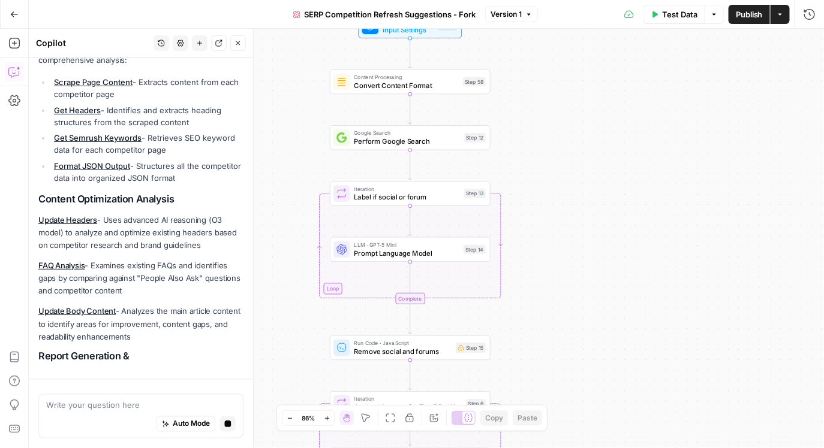
click at [554, 216] on div "true false Workflow Input Settings Inputs Content Processing Convert Content Fo…" at bounding box center [426, 239] width 795 height 420
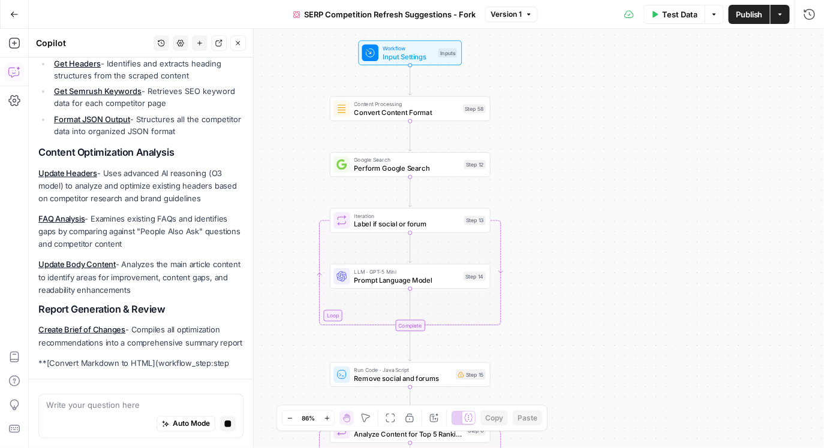
drag, startPoint x: 554, startPoint y: 216, endPoint x: 554, endPoint y: 243, distance: 27.0
click at [554, 243] on div "true false Workflow Input Settings Inputs Content Processing Convert Content Fo…" at bounding box center [426, 239] width 795 height 420
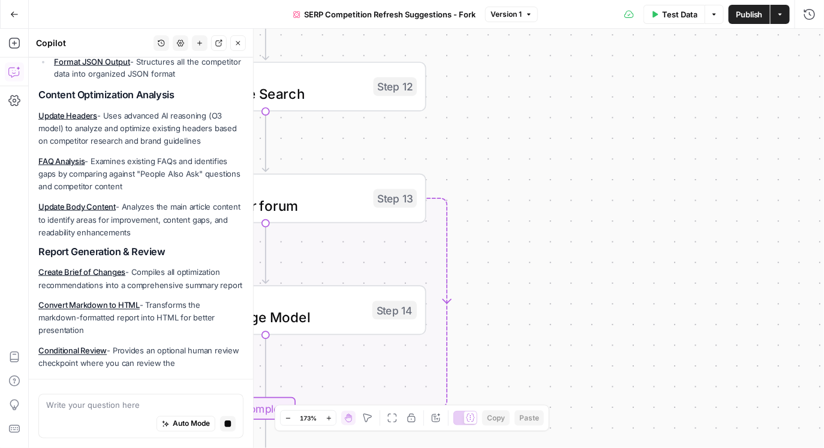
scroll to position [544, 0]
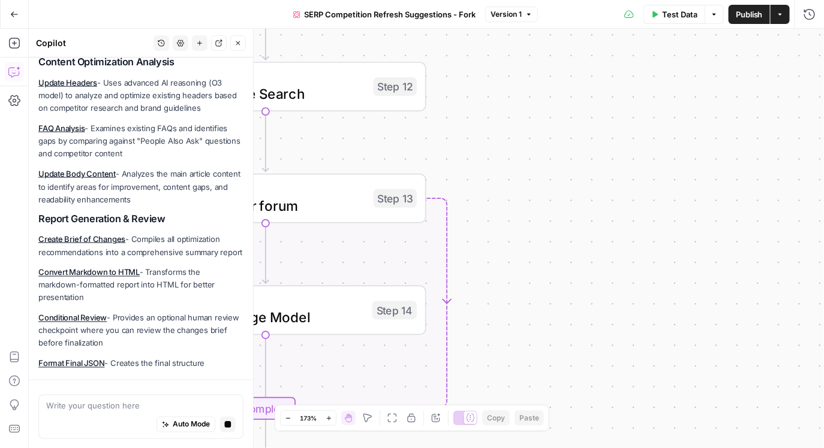
click at [290, 415] on icon "button" at bounding box center [288, 418] width 7 height 7
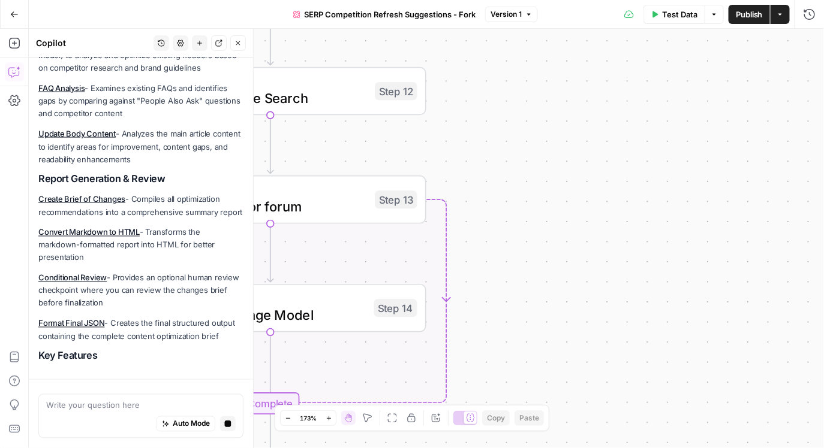
click at [290, 415] on icon "button" at bounding box center [288, 418] width 7 height 7
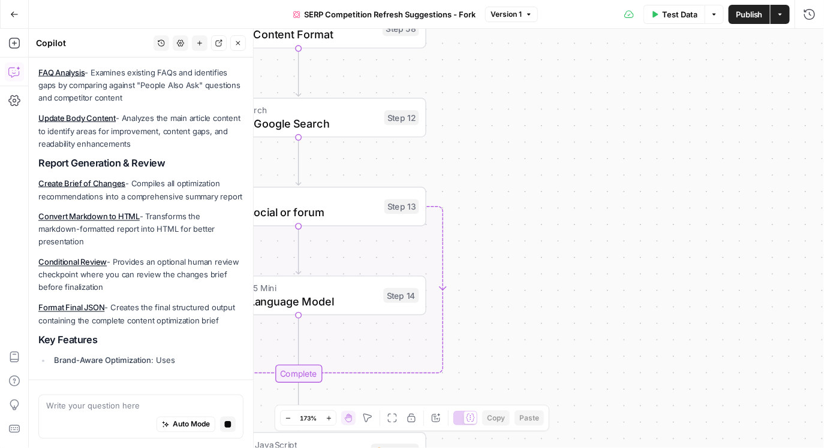
click at [290, 415] on icon "button" at bounding box center [288, 418] width 7 height 7
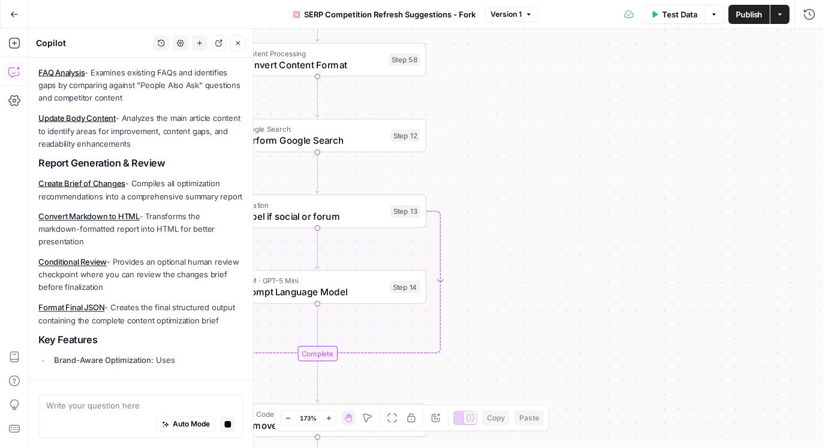
click at [290, 415] on icon "button" at bounding box center [288, 418] width 7 height 7
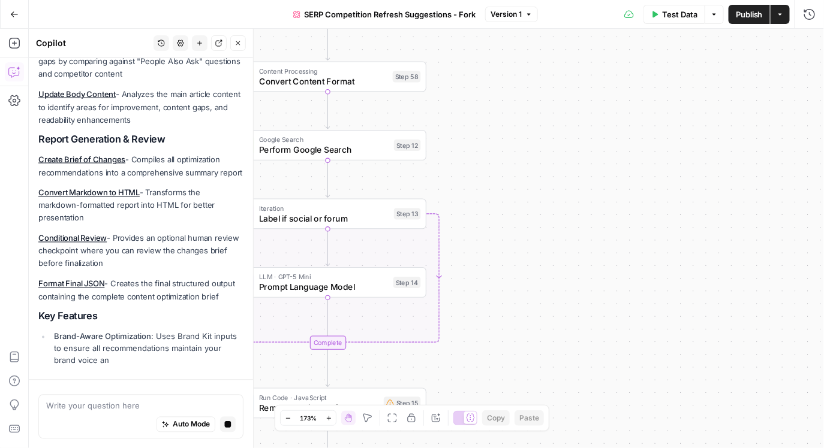
click at [290, 415] on icon "button" at bounding box center [288, 418] width 7 height 7
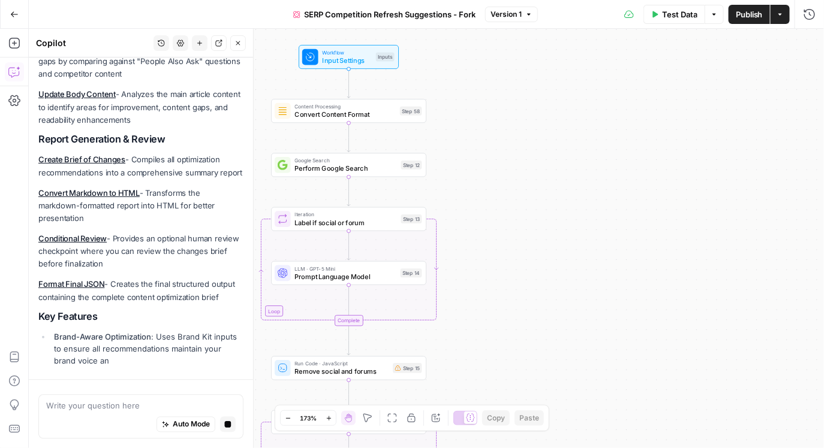
click at [290, 415] on icon "button" at bounding box center [288, 418] width 7 height 7
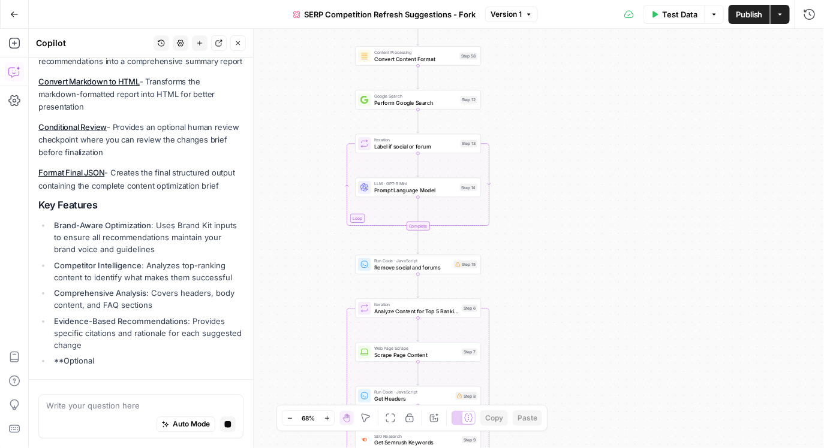
drag, startPoint x: 482, startPoint y: 254, endPoint x: 537, endPoint y: 175, distance: 96.0
click at [537, 175] on div "true false Workflow Input Settings Inputs Content Processing Convert Content Fo…" at bounding box center [426, 239] width 795 height 420
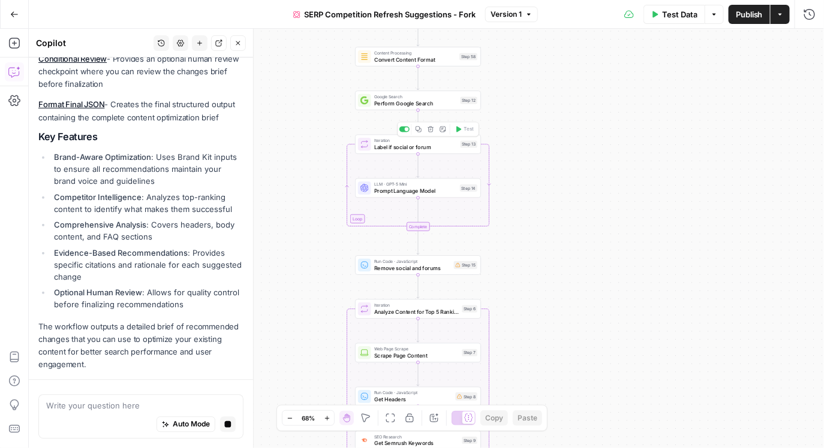
scroll to position [823, 0]
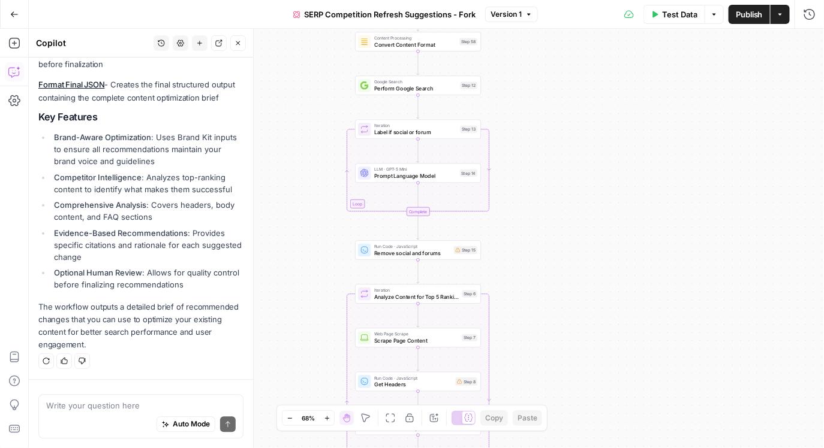
drag, startPoint x: 519, startPoint y: 157, endPoint x: 519, endPoint y: 142, distance: 15.0
click at [519, 142] on div "true false Workflow Input Settings Inputs Content Processing Convert Content Fo…" at bounding box center [426, 239] width 795 height 420
click at [327, 417] on icon "button" at bounding box center [327, 418] width 7 height 7
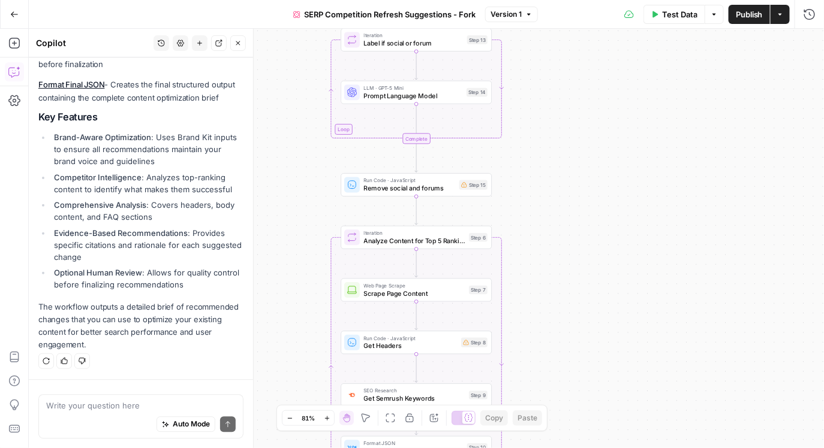
drag, startPoint x: 548, startPoint y: 205, endPoint x: 548, endPoint y: 133, distance: 71.9
click at [548, 133] on div "true false Workflow Input Settings Inputs Content Processing Convert Content Fo…" at bounding box center [426, 239] width 795 height 420
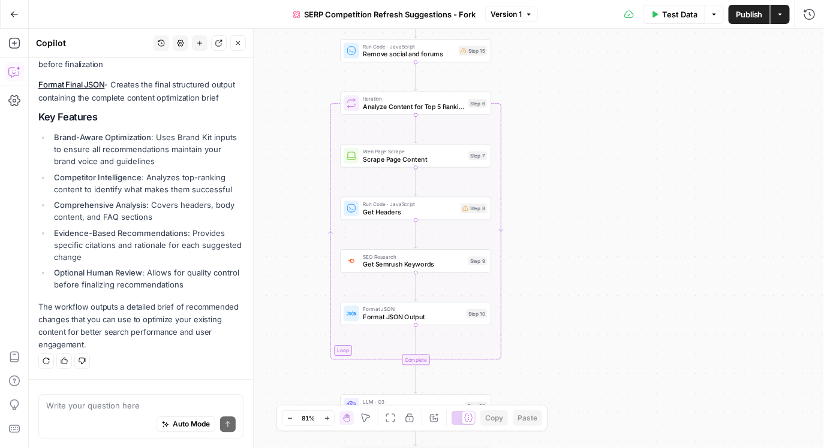
drag, startPoint x: 566, startPoint y: 207, endPoint x: 565, endPoint y: 81, distance: 126.5
click at [565, 81] on div "true false Workflow Input Settings Inputs Content Processing Convert Content Fo…" at bounding box center [426, 239] width 795 height 420
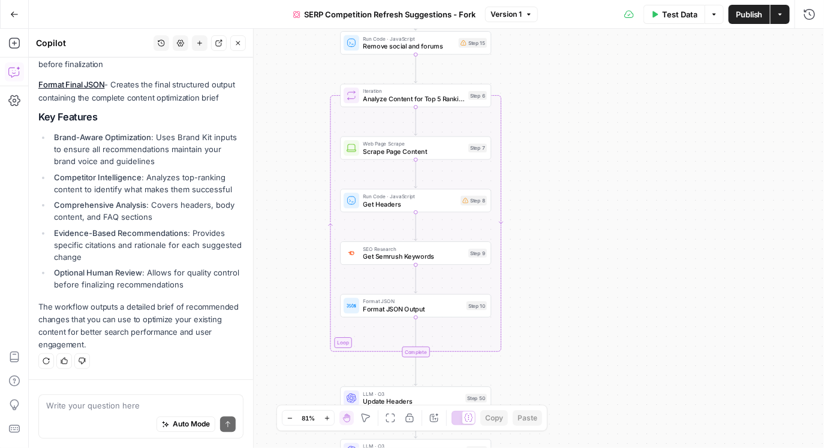
drag, startPoint x: 553, startPoint y: 139, endPoint x: 553, endPoint y: 122, distance: 16.8
click at [553, 122] on div "true false Workflow Input Settings Inputs Content Processing Convert Content Fo…" at bounding box center [426, 239] width 795 height 420
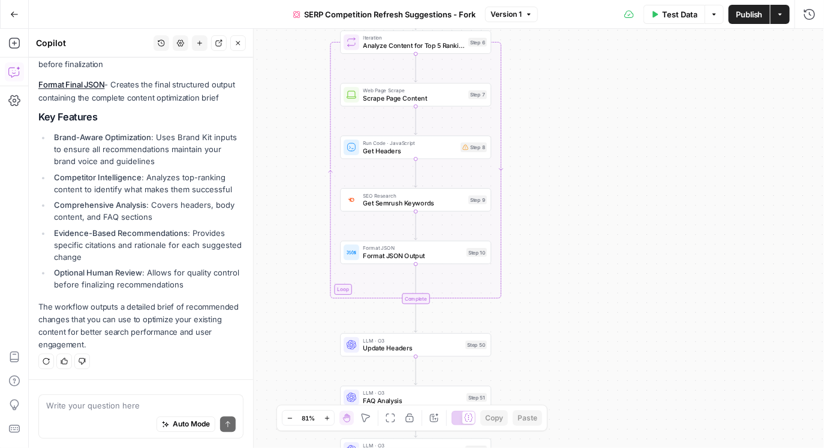
drag, startPoint x: 550, startPoint y: 204, endPoint x: 550, endPoint y: 153, distance: 51.0
click at [550, 153] on div "true false Workflow Input Settings Inputs Content Processing Convert Content Fo…" at bounding box center [426, 239] width 795 height 420
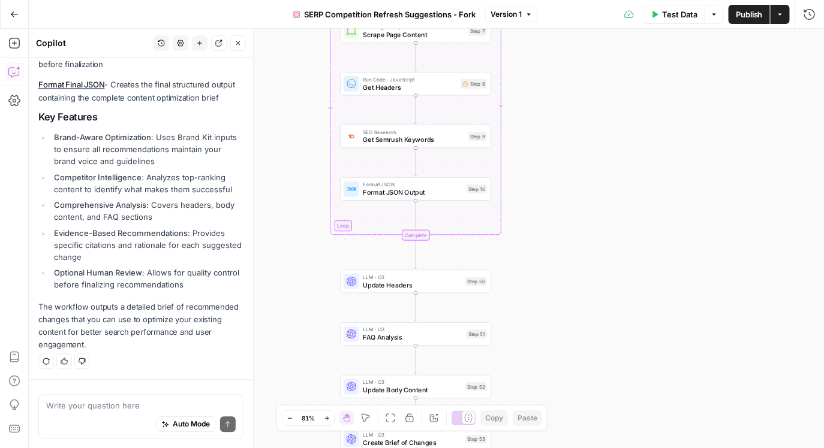
drag, startPoint x: 535, startPoint y: 249, endPoint x: 534, endPoint y: 179, distance: 70.1
click at [534, 179] on div "true false Workflow Input Settings Inputs Content Processing Convert Content Fo…" at bounding box center [426, 239] width 795 height 420
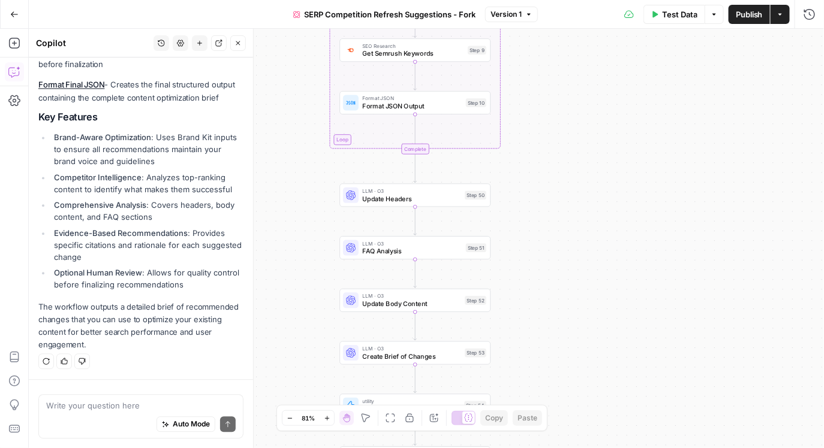
drag, startPoint x: 531, startPoint y: 205, endPoint x: 531, endPoint y: 128, distance: 77.3
click at [531, 128] on div "true false Workflow Input Settings Inputs Content Processing Convert Content Fo…" at bounding box center [426, 239] width 795 height 420
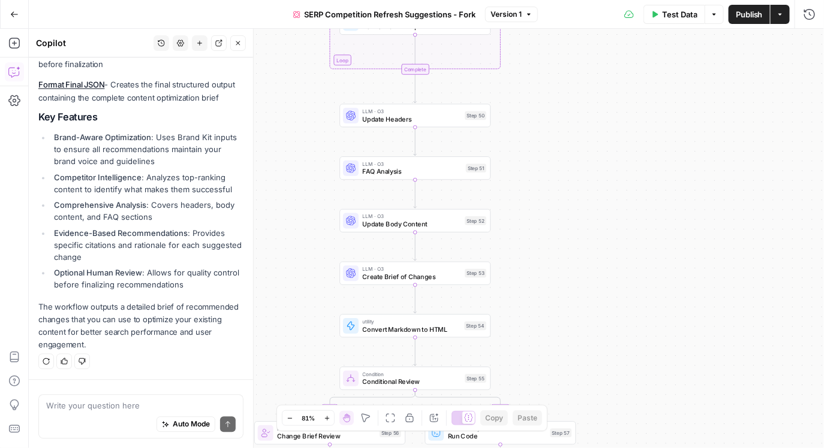
drag, startPoint x: 530, startPoint y: 161, endPoint x: 530, endPoint y: 71, distance: 89.3
click at [530, 71] on div "true false Workflow Input Settings Inputs Content Processing Convert Content Fo…" at bounding box center [426, 239] width 795 height 420
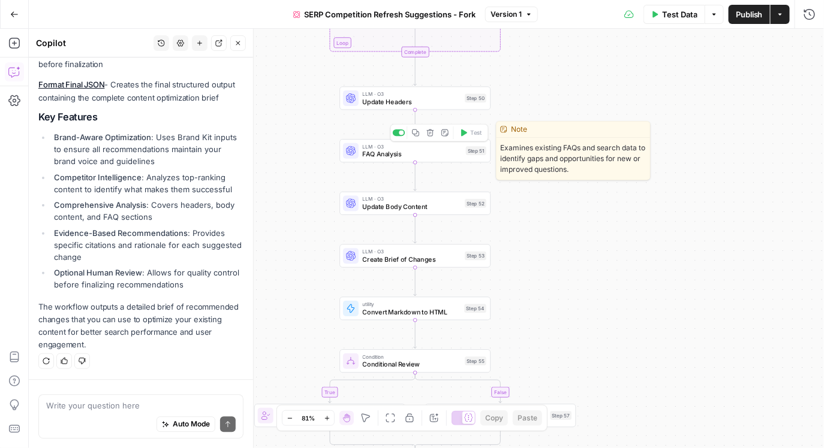
click at [395, 156] on span "FAQ Analysis" at bounding box center [413, 154] width 100 height 10
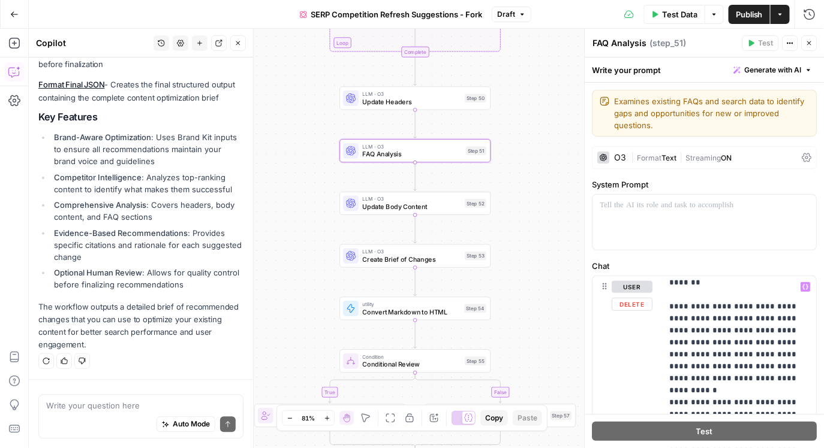
scroll to position [28, 0]
drag, startPoint x: 672, startPoint y: 294, endPoint x: 761, endPoint y: 302, distance: 89.1
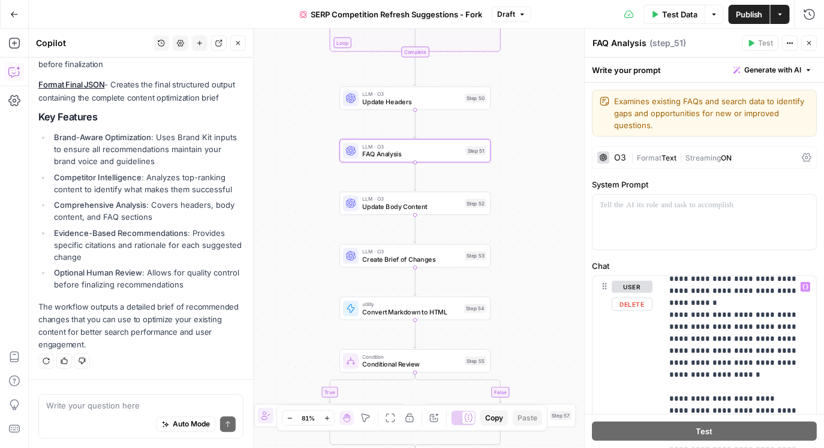
scroll to position [0, 0]
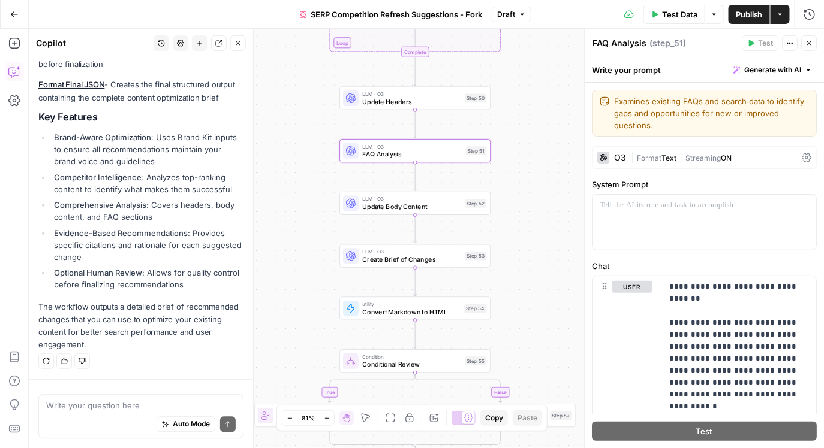
click at [610, 157] on div "O3" at bounding box center [612, 158] width 29 height 12
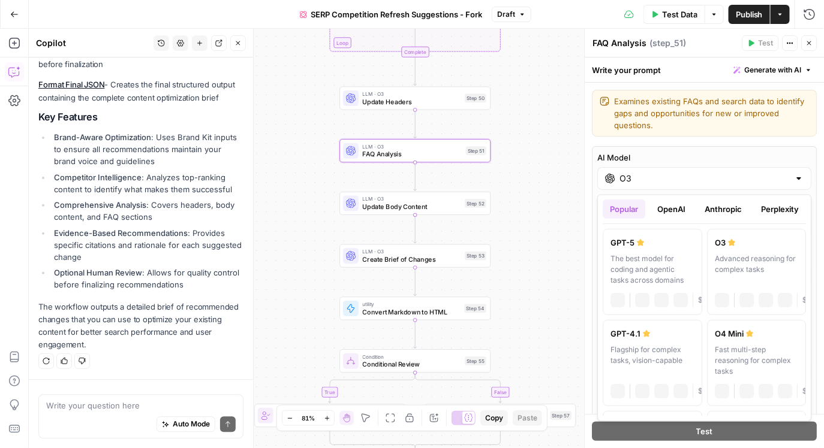
click at [637, 180] on input "O3" at bounding box center [705, 179] width 170 height 12
click at [677, 210] on button "OpenAI" at bounding box center [671, 209] width 43 height 19
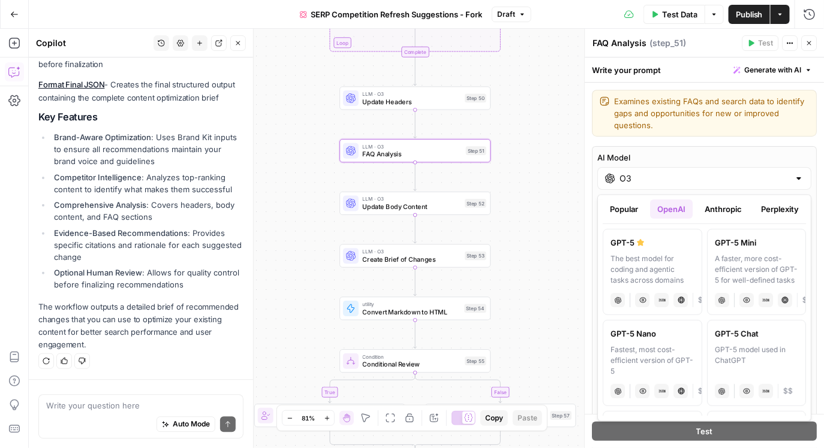
scroll to position [10, 0]
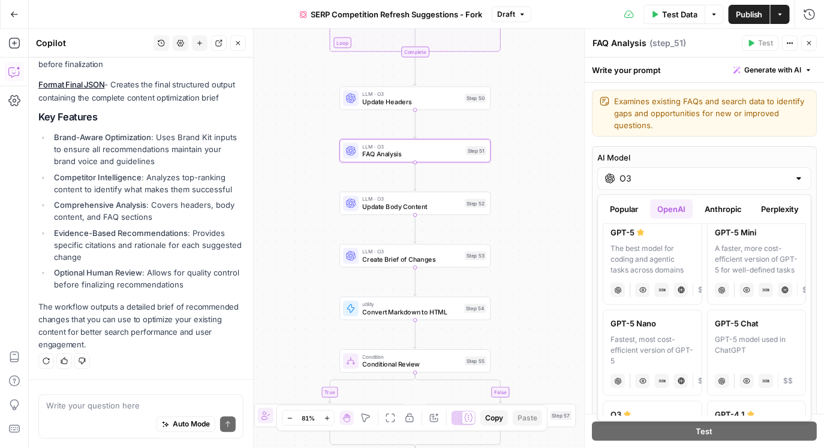
click at [710, 208] on button "Anthropic" at bounding box center [723, 209] width 52 height 19
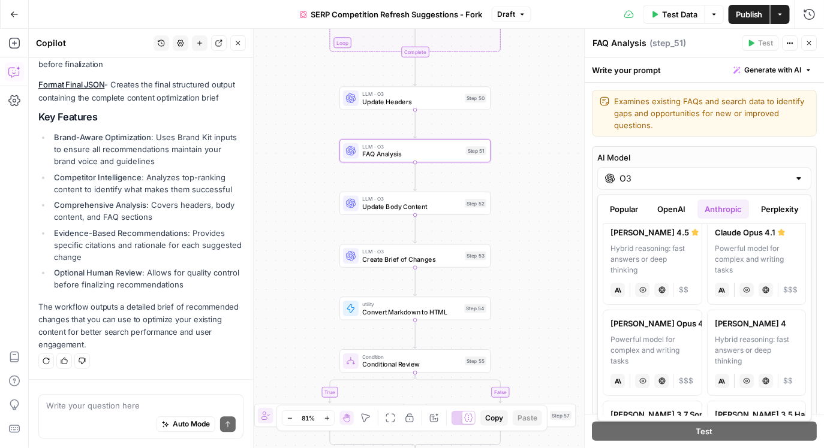
scroll to position [4, 0]
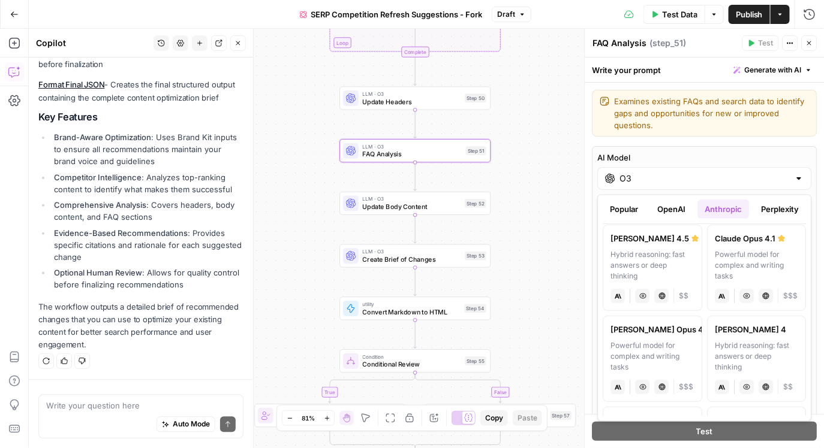
click at [777, 215] on button "Perplexity" at bounding box center [779, 209] width 52 height 19
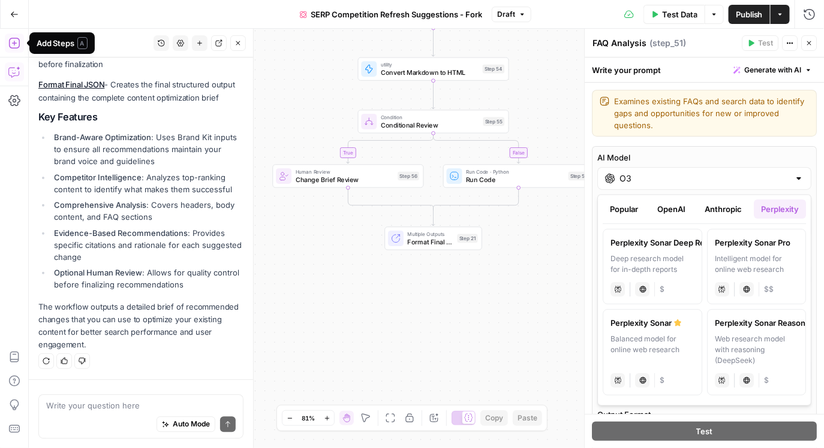
click at [12, 46] on icon "button" at bounding box center [14, 43] width 12 height 12
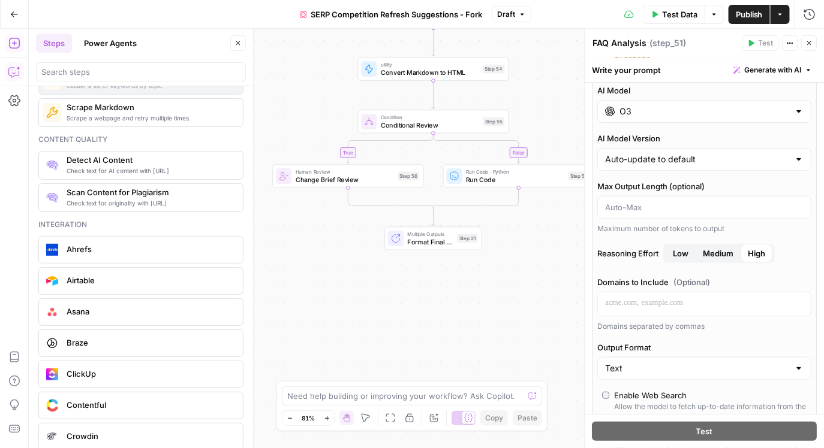
scroll to position [80, 0]
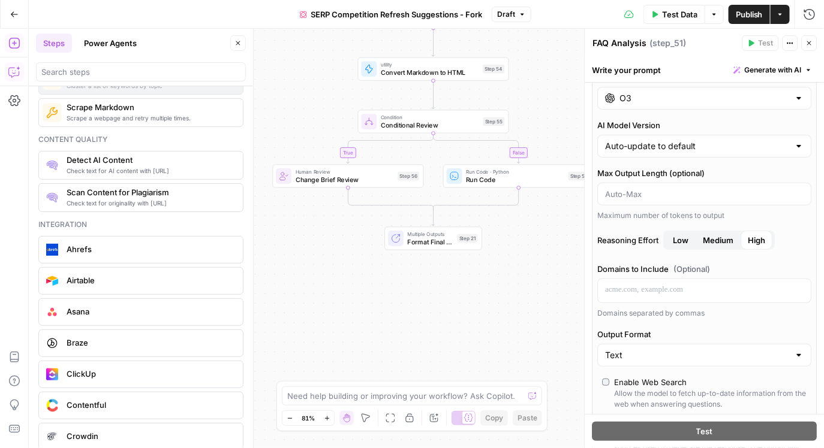
click at [678, 201] on div at bounding box center [705, 194] width 214 height 23
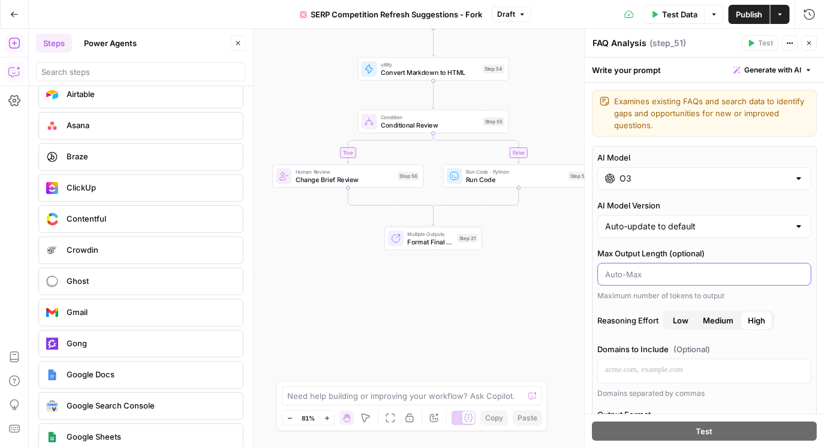
scroll to position [2284, 0]
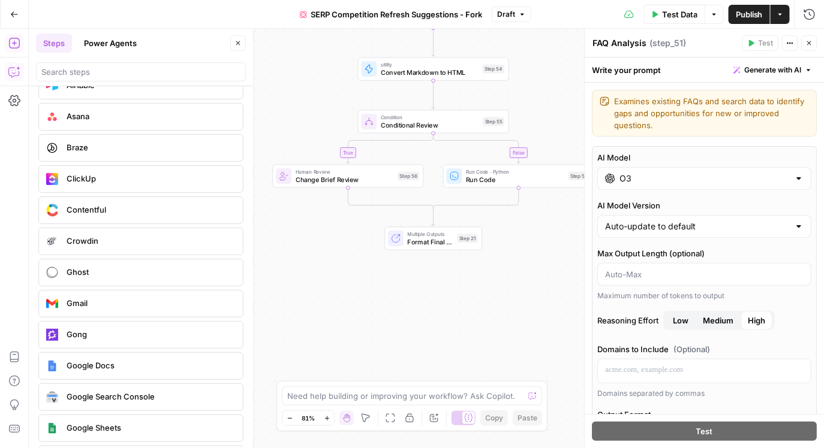
click at [103, 41] on button "Power Agents" at bounding box center [110, 43] width 67 height 19
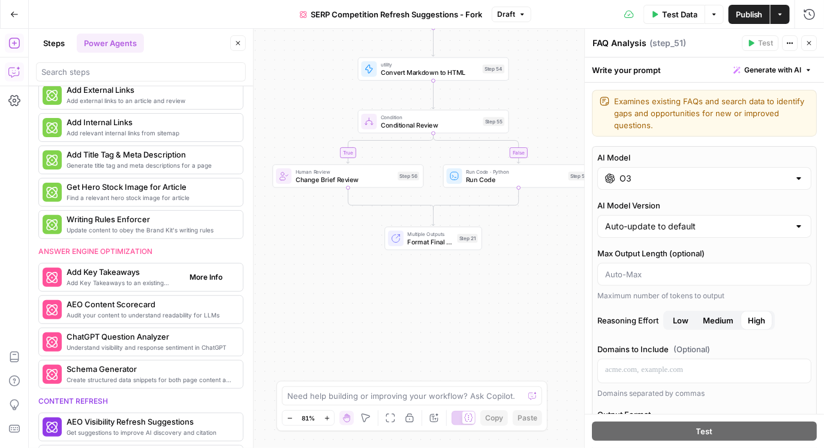
scroll to position [280, 0]
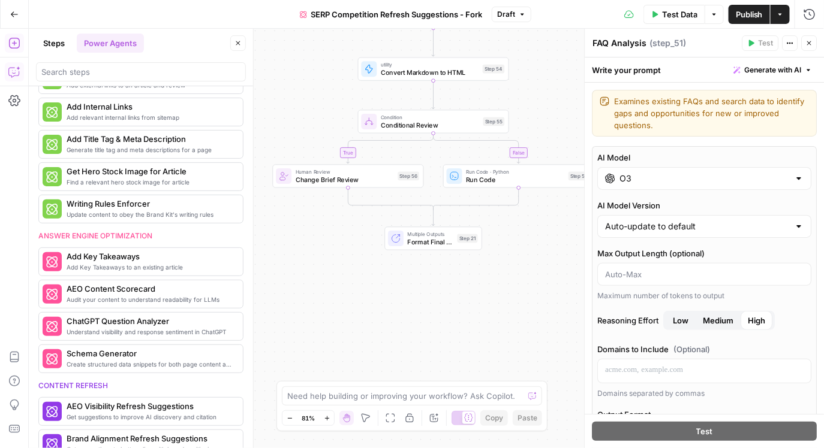
click at [55, 45] on button "Steps" at bounding box center [54, 43] width 36 height 19
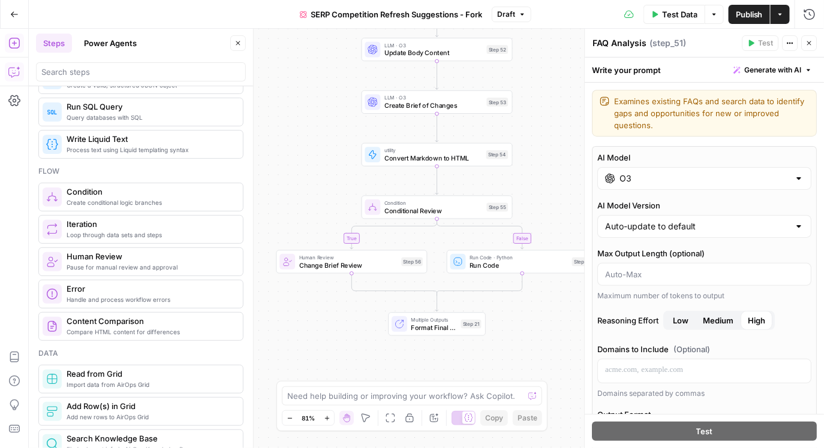
drag, startPoint x: 327, startPoint y: 86, endPoint x: 331, endPoint y: 171, distance: 85.8
click at [331, 171] on div "false true Workflow Input Settings Inputs Content Processing Convert Content Fo…" at bounding box center [426, 239] width 795 height 420
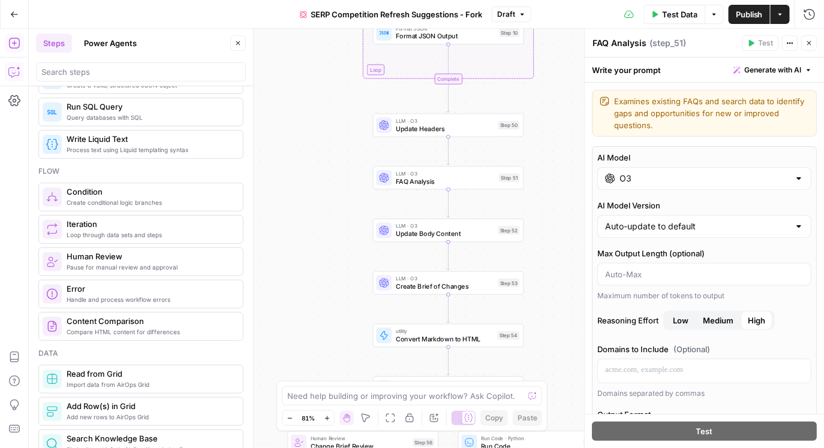
drag, startPoint x: 326, startPoint y: 123, endPoint x: 337, endPoint y: 305, distance: 181.4
click at [337, 305] on div "false true Workflow Input Settings Inputs Content Processing Convert Content Fo…" at bounding box center [426, 239] width 795 height 420
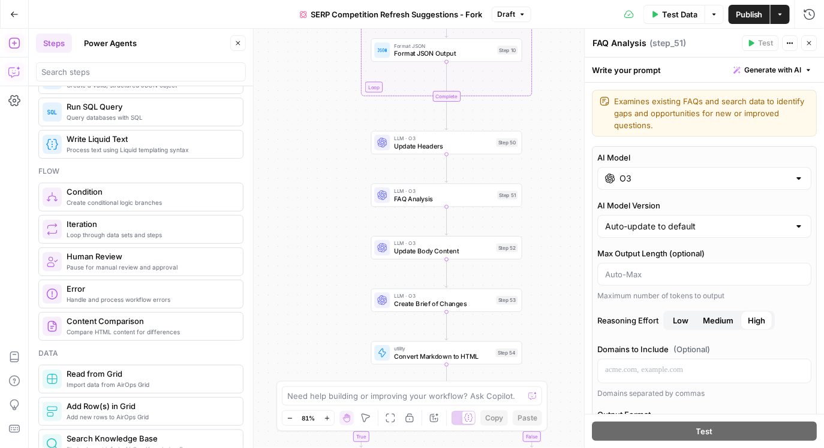
drag, startPoint x: 327, startPoint y: 222, endPoint x: 325, endPoint y: 240, distance: 18.1
click at [325, 240] on div "false true Workflow Input Settings Inputs Content Processing Convert Content Fo…" at bounding box center [426, 239] width 795 height 420
drag, startPoint x: 323, startPoint y: 122, endPoint x: 323, endPoint y: 174, distance: 52.2
click at [323, 174] on div "false true Workflow Input Settings Inputs Content Processing Convert Content Fo…" at bounding box center [426, 239] width 795 height 420
